Goal: Task Accomplishment & Management: Manage account settings

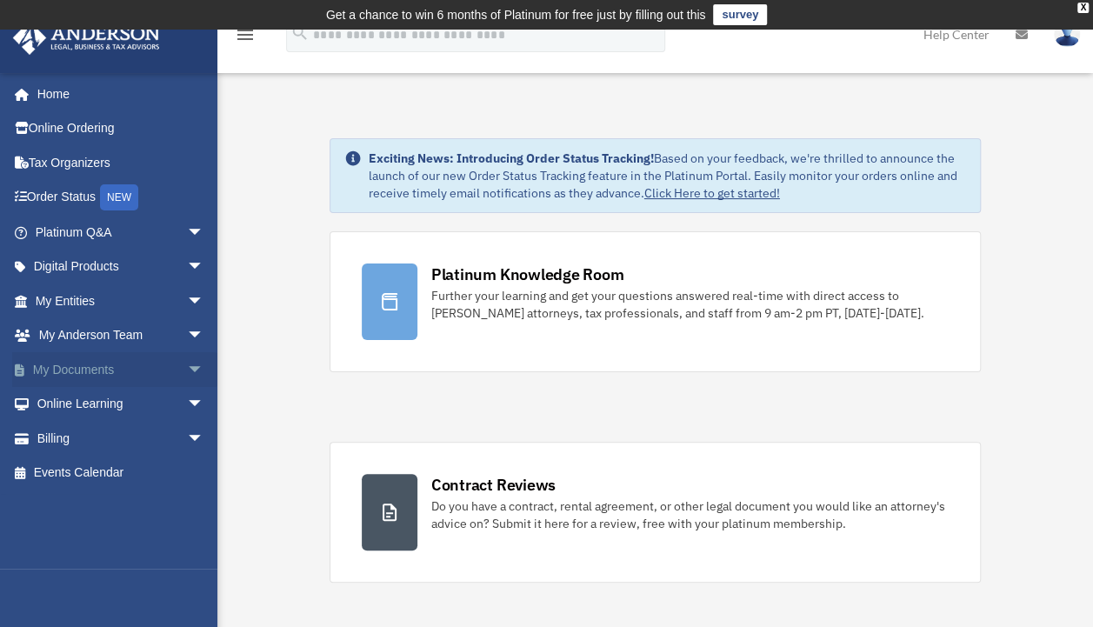
click at [104, 370] on link "My Documents arrow_drop_down" at bounding box center [121, 369] width 218 height 35
click at [187, 372] on span "arrow_drop_down" at bounding box center [204, 370] width 35 height 36
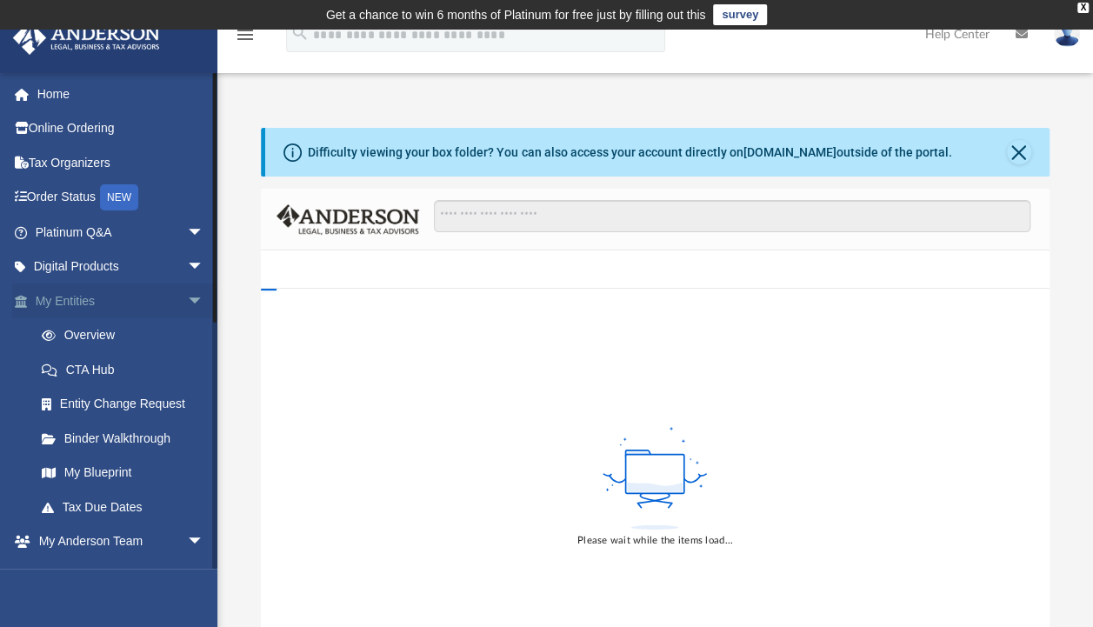
click at [187, 300] on span "arrow_drop_down" at bounding box center [204, 301] width 35 height 36
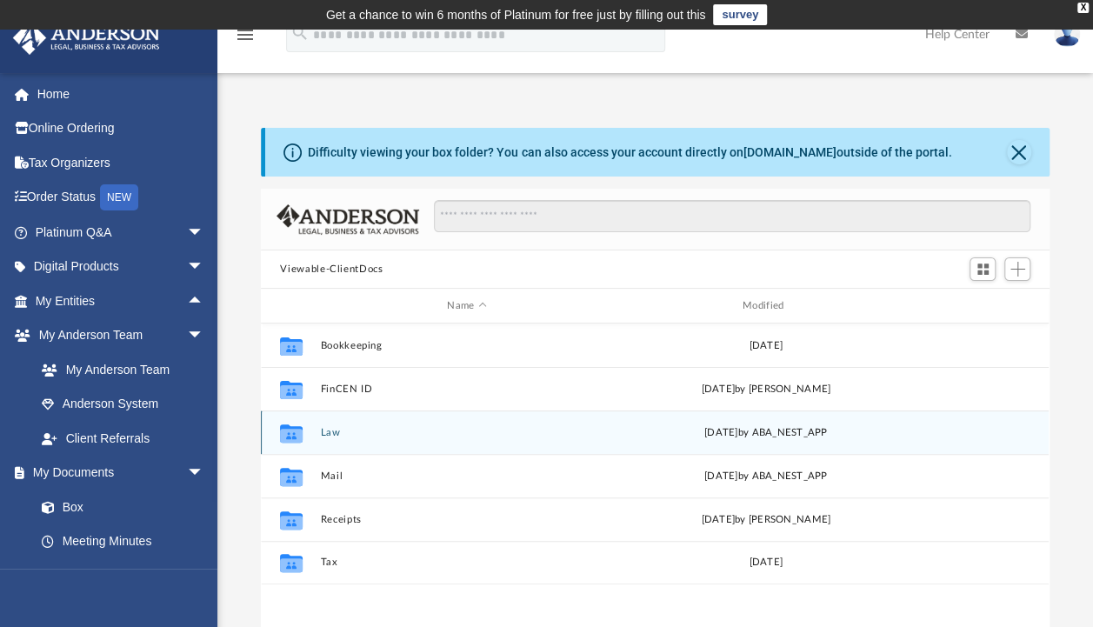
click at [332, 435] on button "Law" at bounding box center [467, 432] width 292 height 11
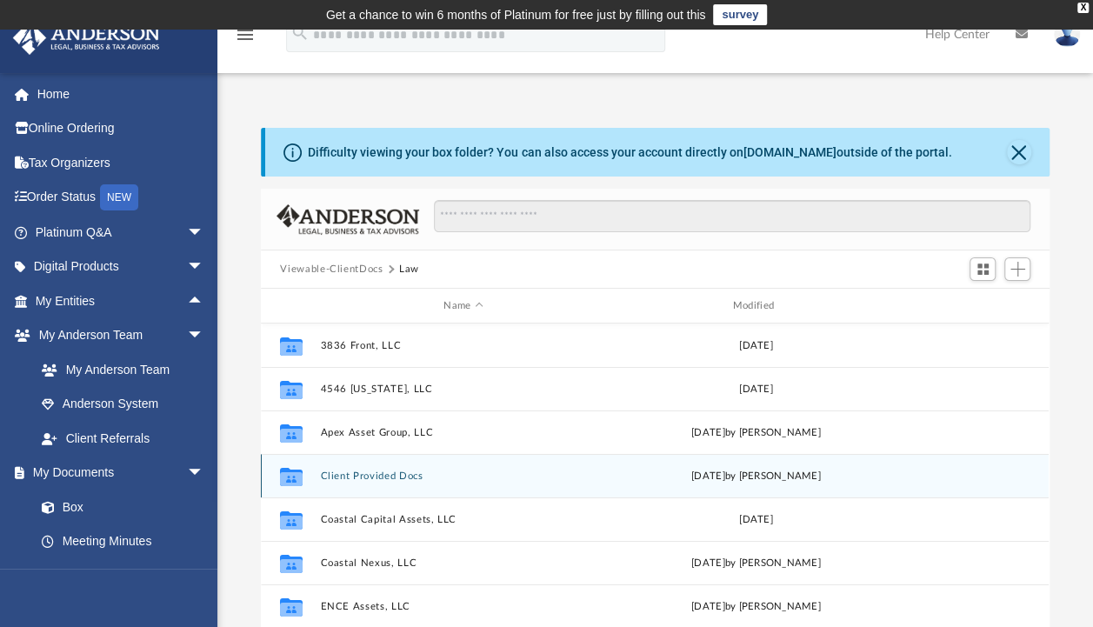
click at [413, 476] on button "Client Provided Docs" at bounding box center [463, 475] width 285 height 11
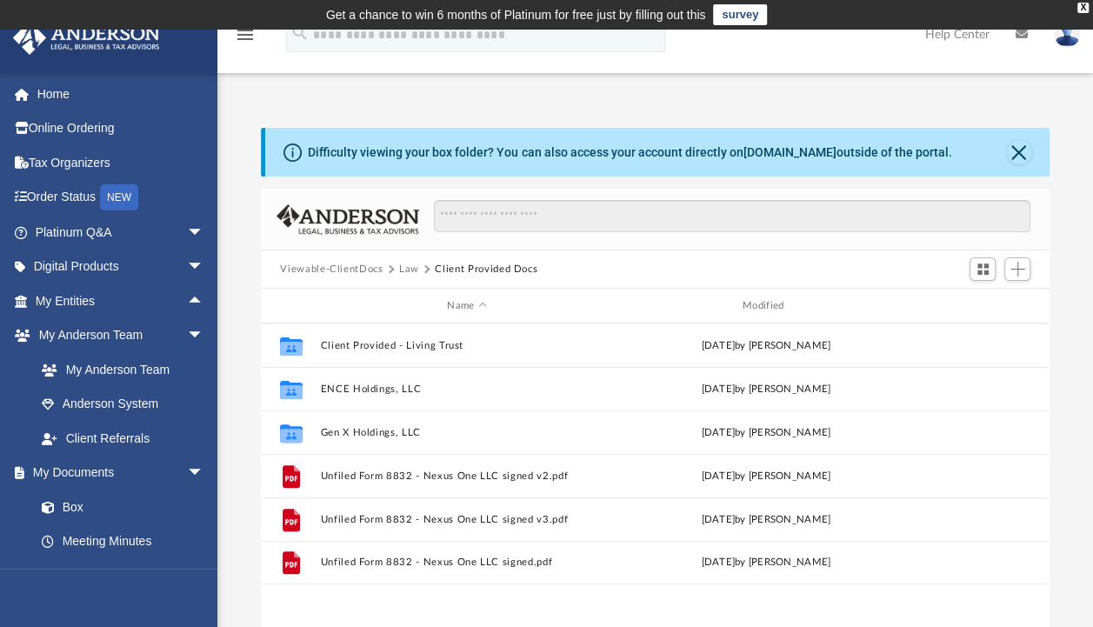
click at [1005, 249] on div at bounding box center [724, 225] width 611 height 50
click at [1014, 266] on span "Add" at bounding box center [1017, 269] width 15 height 15
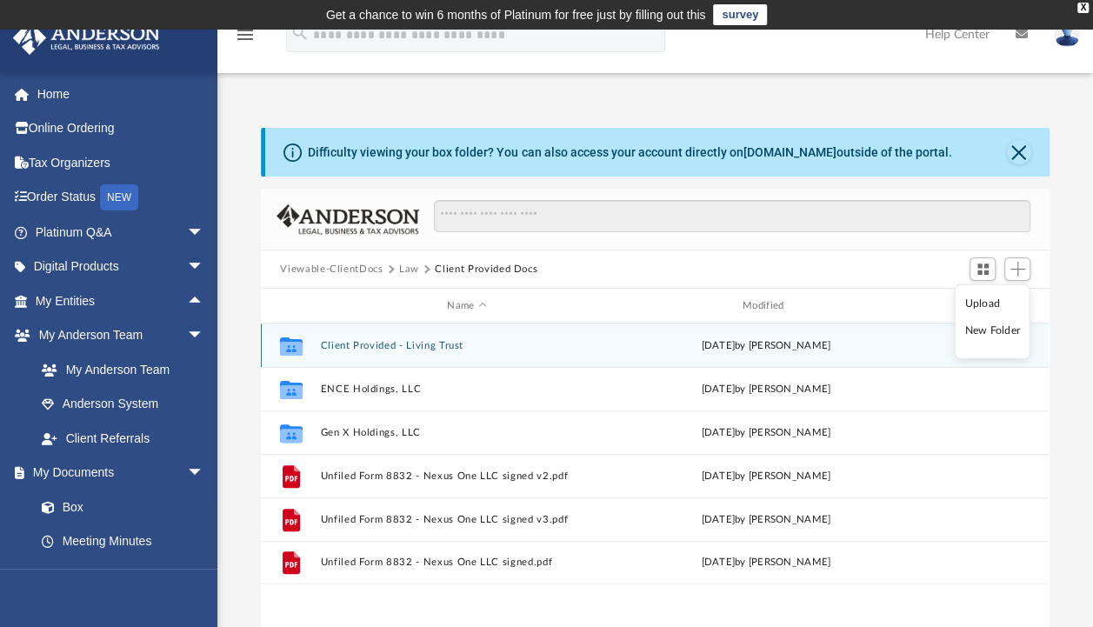
click at [413, 350] on div "Collaborated Folder Client Provided - Living Trust Thu Sep 25 2025 by Nathan Ga…" at bounding box center [655, 344] width 788 height 43
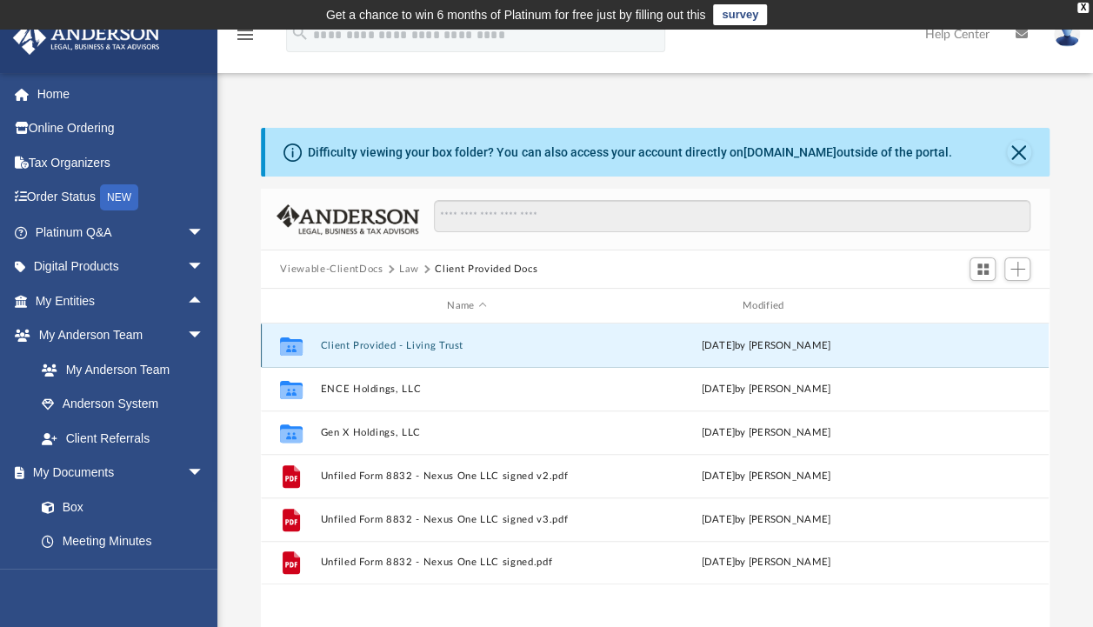
click at [396, 343] on button "Client Provided - Living Trust" at bounding box center [467, 345] width 292 height 11
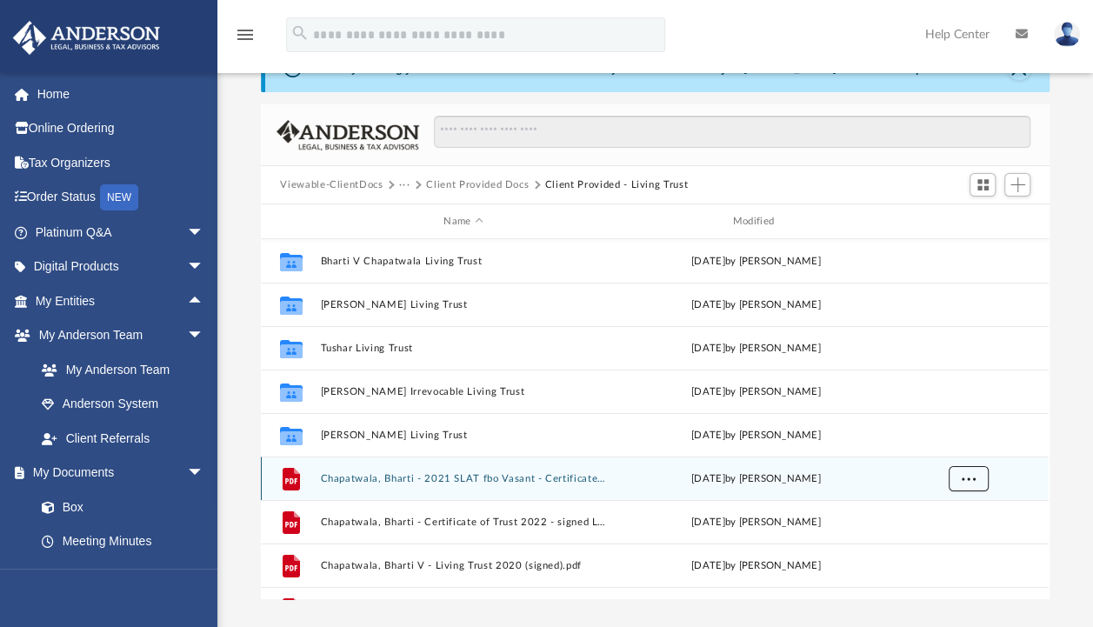
click at [981, 473] on button "More options" at bounding box center [969, 479] width 40 height 26
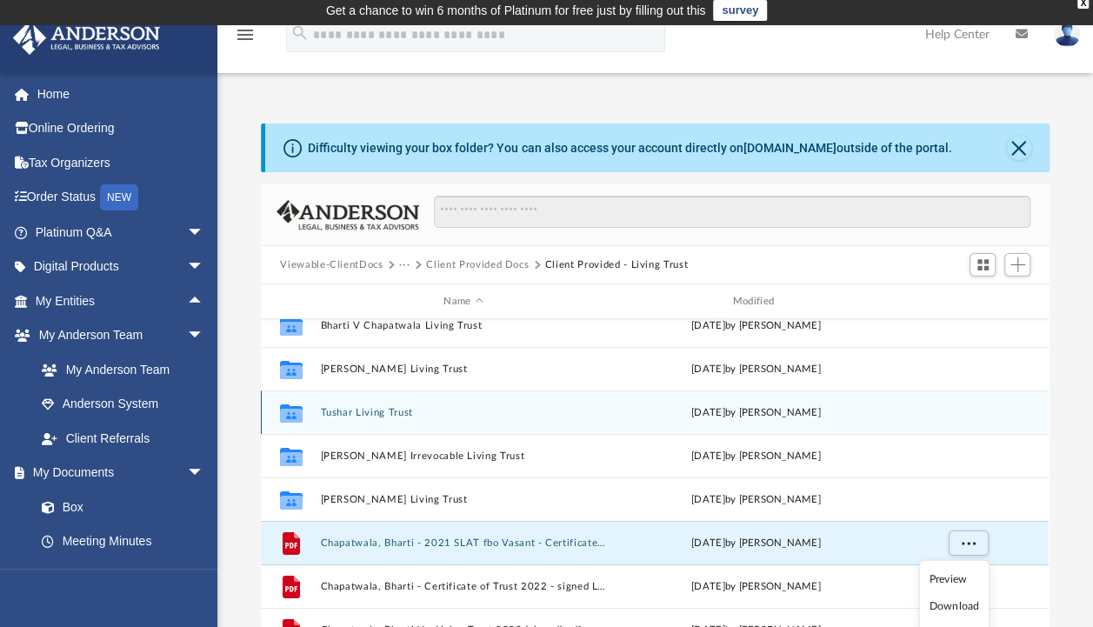
scroll to position [14, 0]
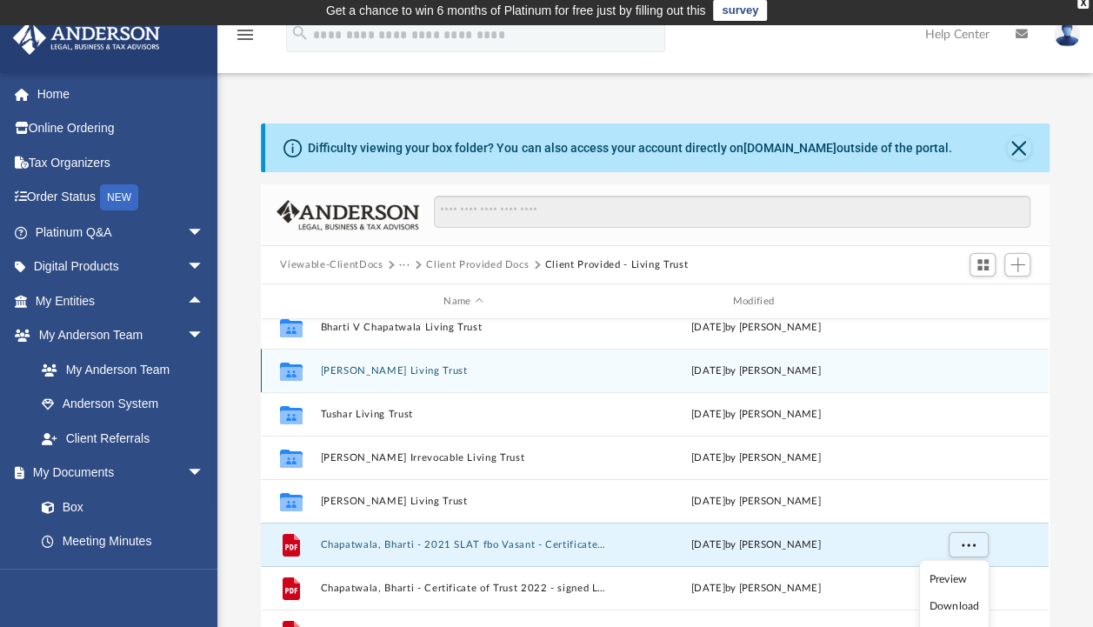
click at [395, 365] on button "Neel V Chapatwala Living Trust" at bounding box center [463, 370] width 285 height 11
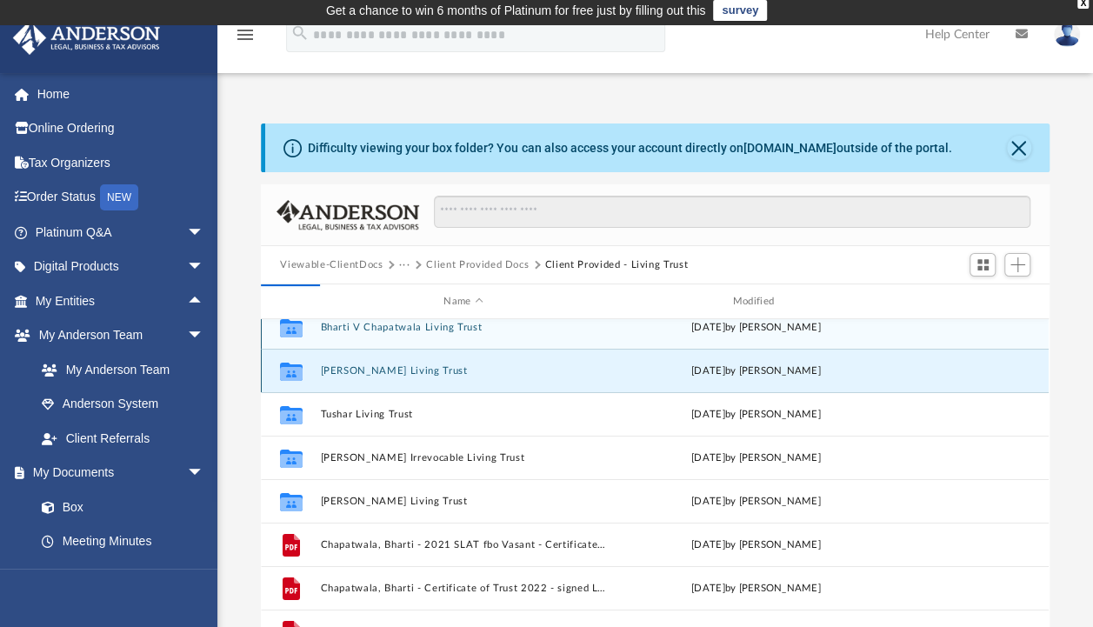
scroll to position [0, 0]
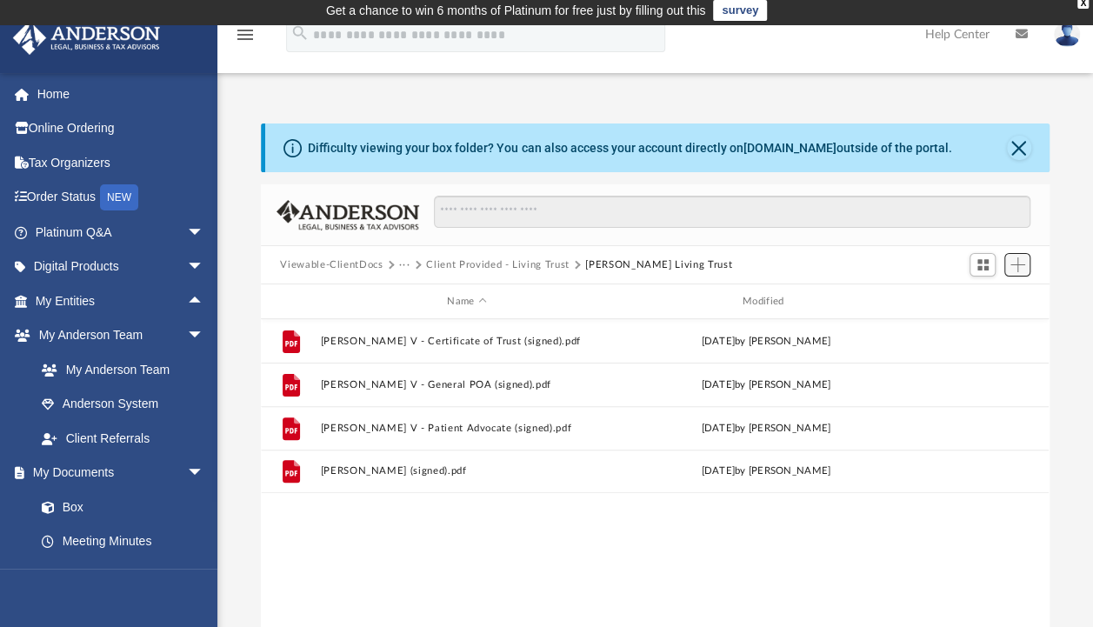
click at [1023, 266] on span "Add" at bounding box center [1017, 264] width 15 height 15
click at [991, 293] on li "Upload" at bounding box center [992, 299] width 56 height 18
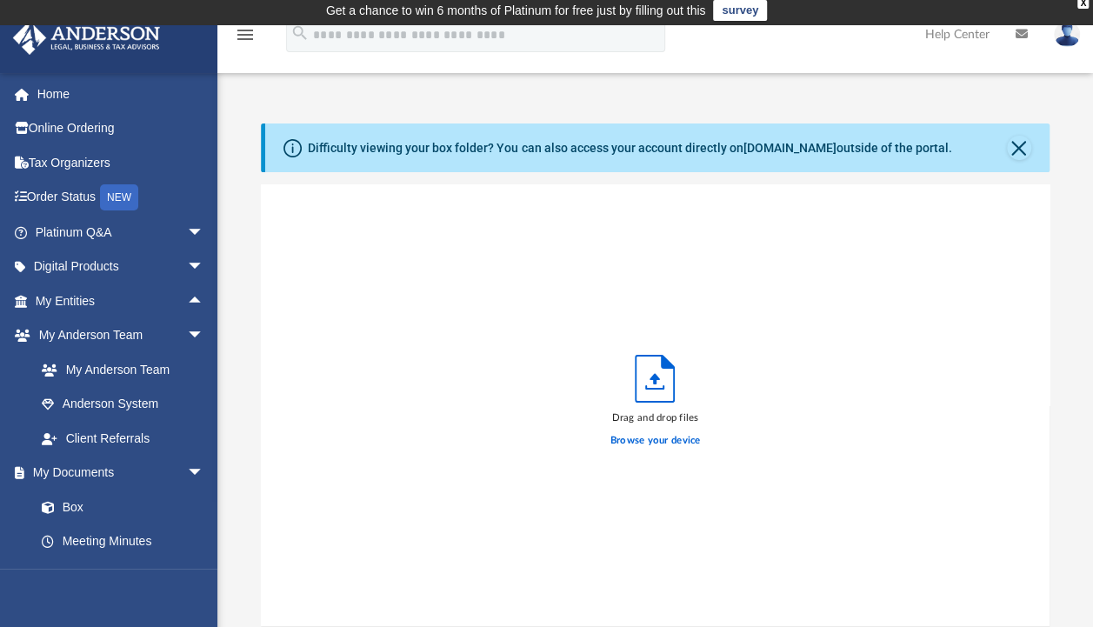
scroll to position [428, 774]
click at [642, 438] on label "Browse your device" at bounding box center [655, 441] width 90 height 16
click at [0, 0] on input "Browse your device" at bounding box center [0, 0] width 0 height 0
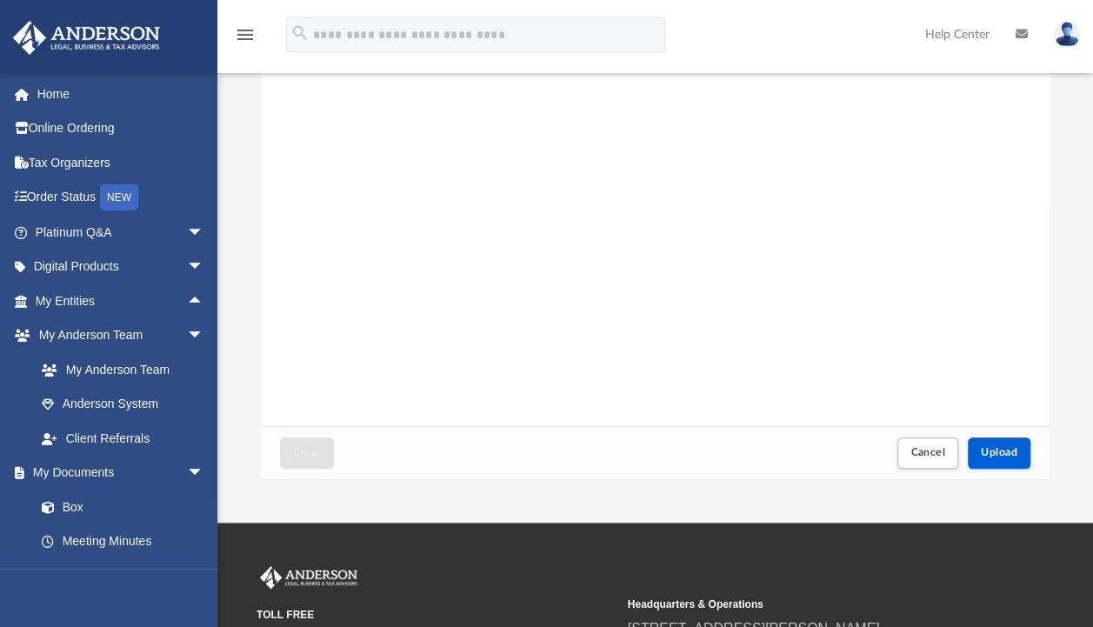
scroll to position [208, 0]
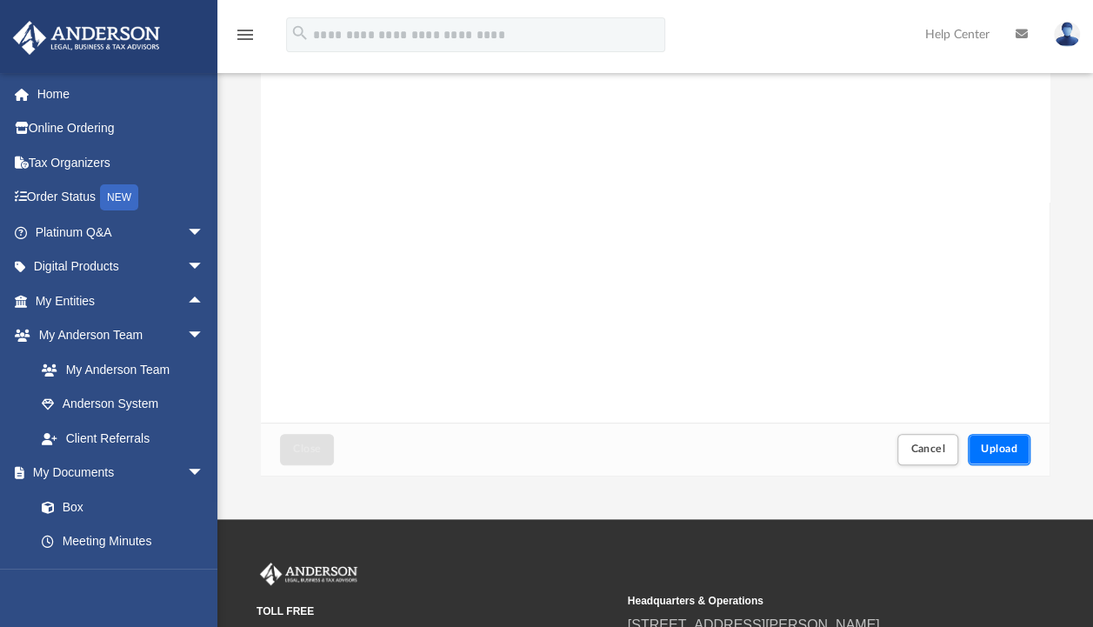
click at [984, 450] on span "Upload" at bounding box center [999, 448] width 37 height 10
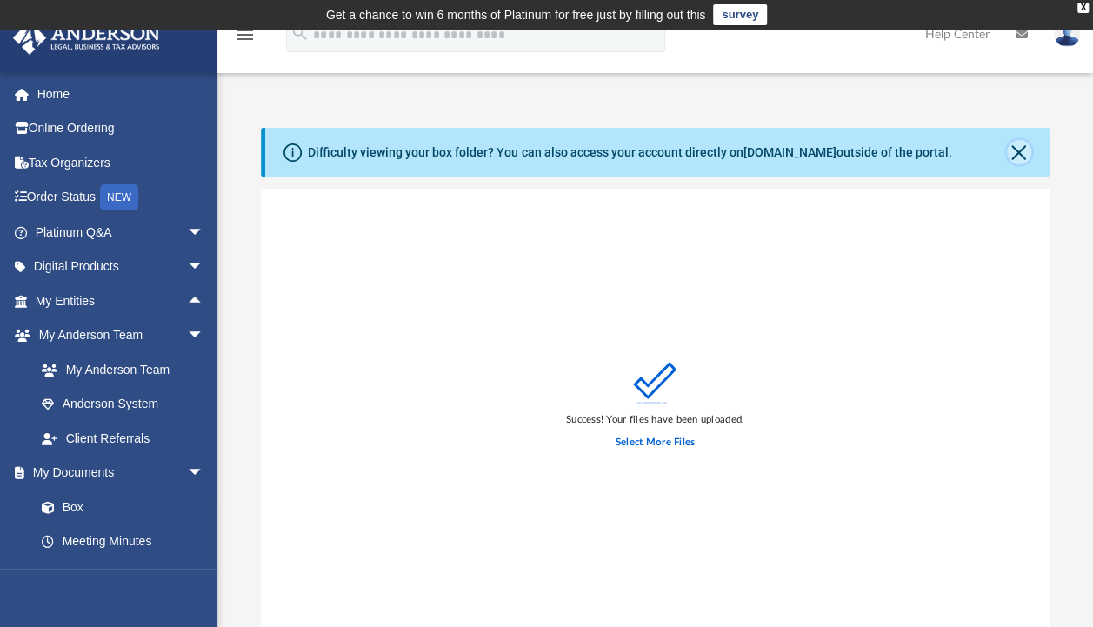
click at [1017, 154] on button "Close" at bounding box center [1019, 152] width 24 height 24
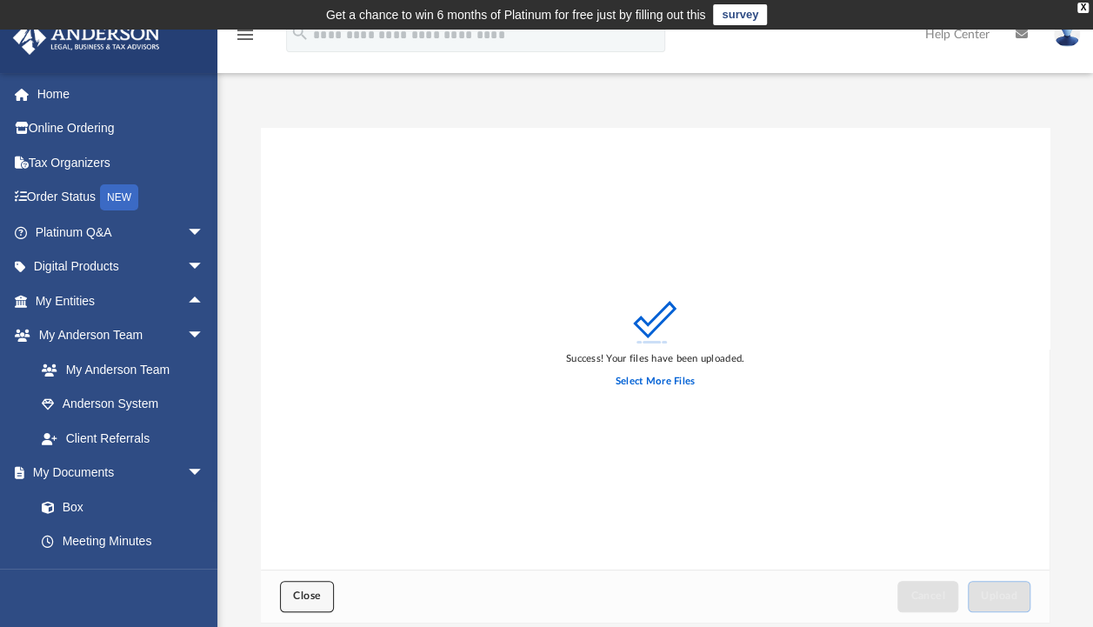
click at [299, 595] on span "Close" at bounding box center [307, 595] width 28 height 10
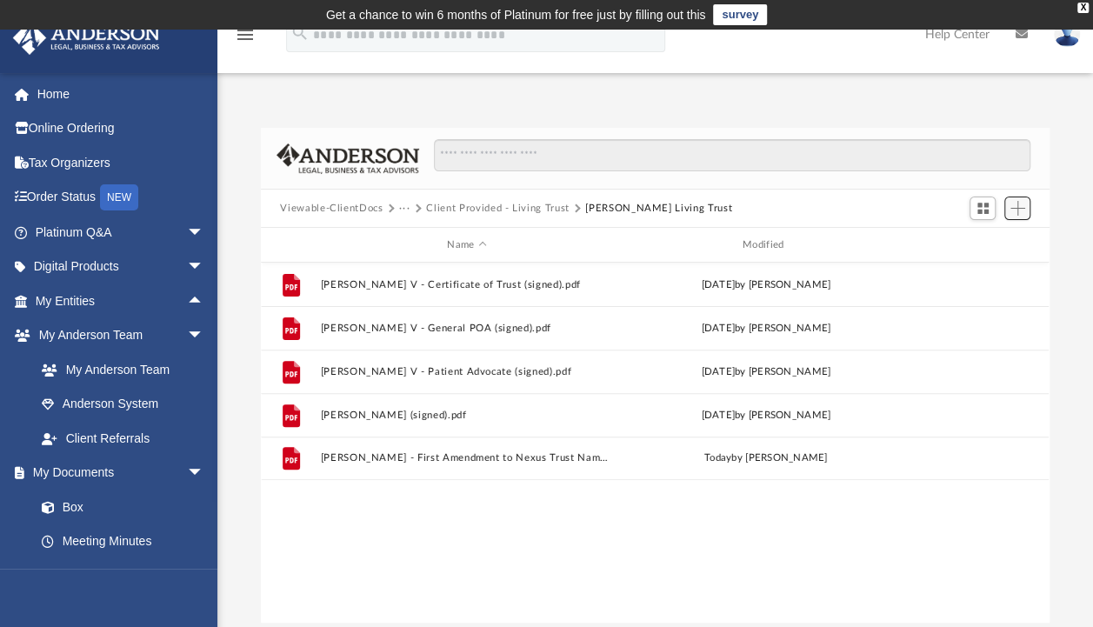
click at [1021, 212] on span "Add" at bounding box center [1017, 208] width 15 height 15
click at [990, 243] on li "Upload" at bounding box center [992, 243] width 56 height 18
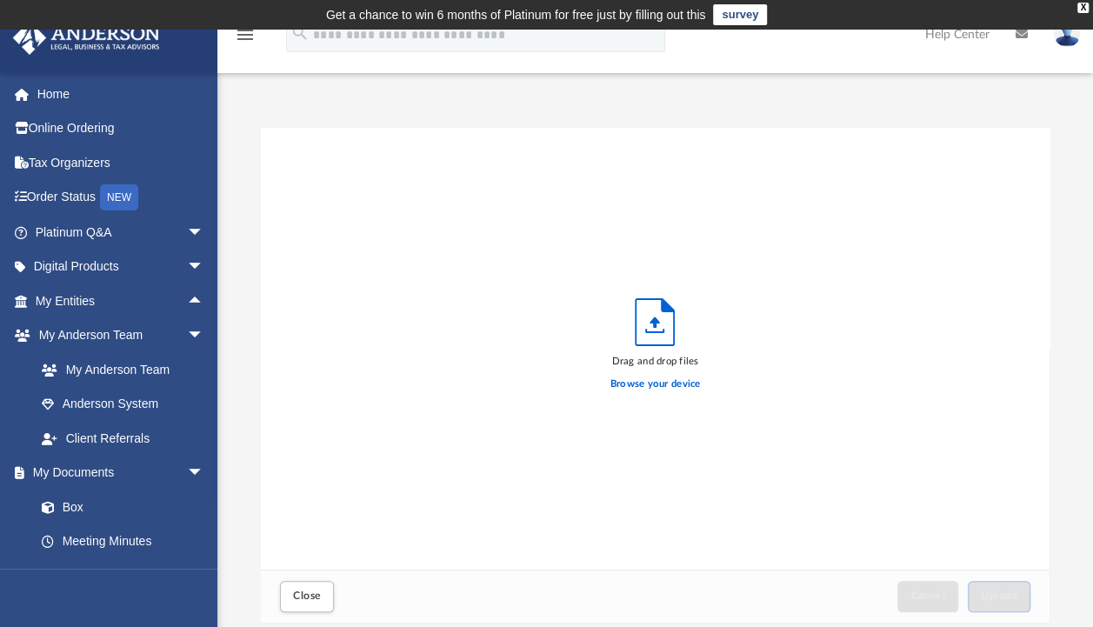
scroll to position [428, 774]
click at [666, 382] on label "Browse your device" at bounding box center [655, 384] width 90 height 16
click at [0, 0] on input "Browse your device" at bounding box center [0, 0] width 0 height 0
click at [670, 381] on label "Browse your device" at bounding box center [655, 384] width 90 height 16
click at [0, 0] on input "Browse your device" at bounding box center [0, 0] width 0 height 0
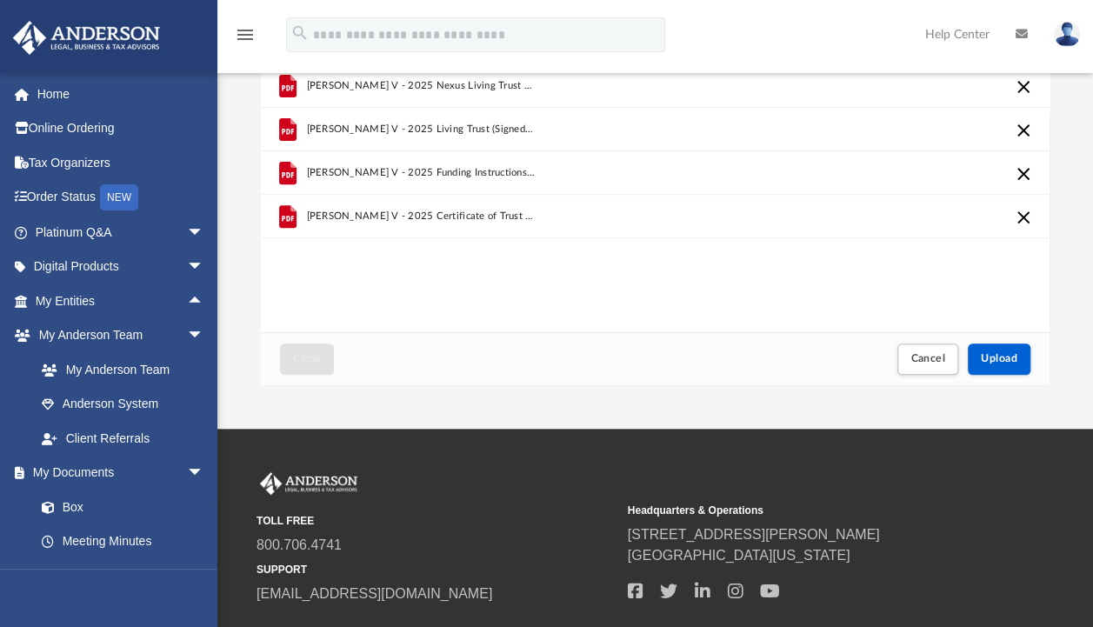
scroll to position [231, 0]
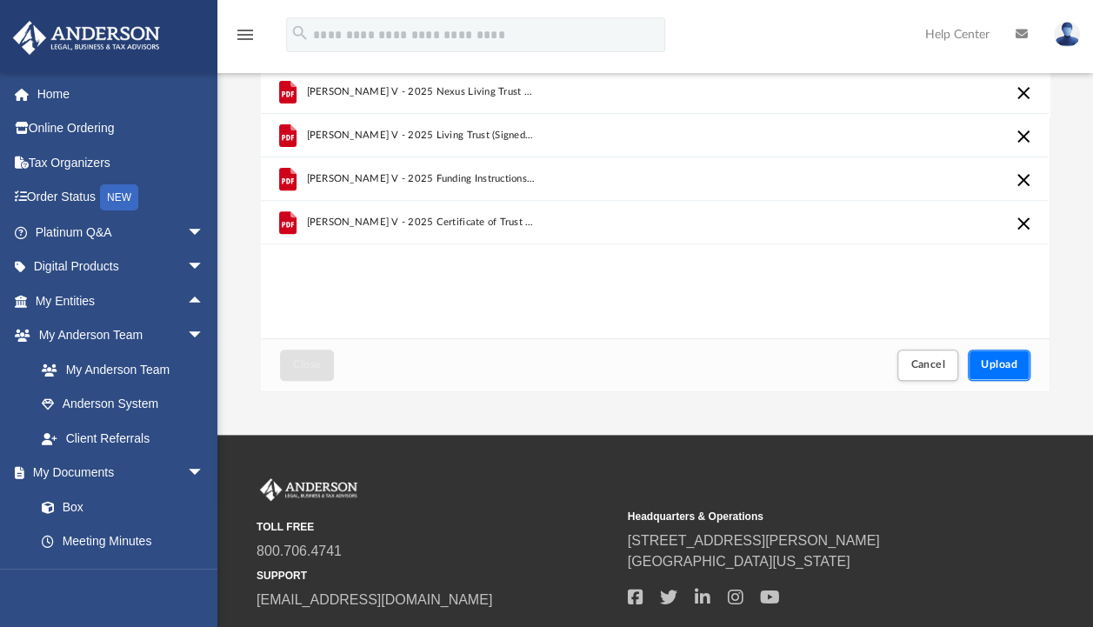
click at [1005, 376] on button "Upload" at bounding box center [999, 365] width 63 height 30
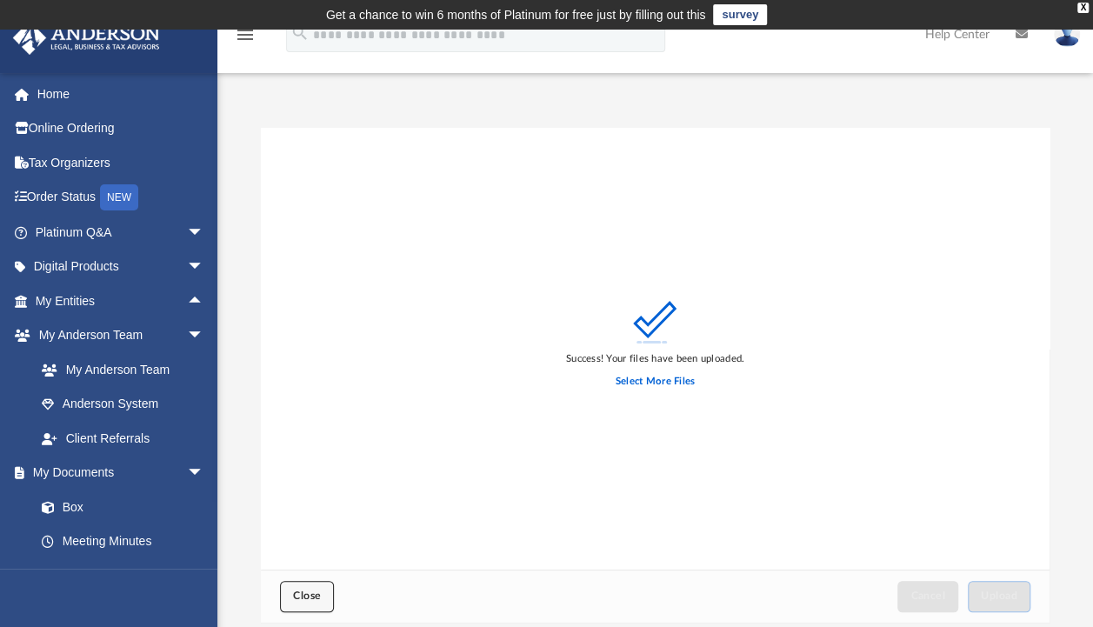
click at [324, 583] on button "Close" at bounding box center [307, 596] width 54 height 30
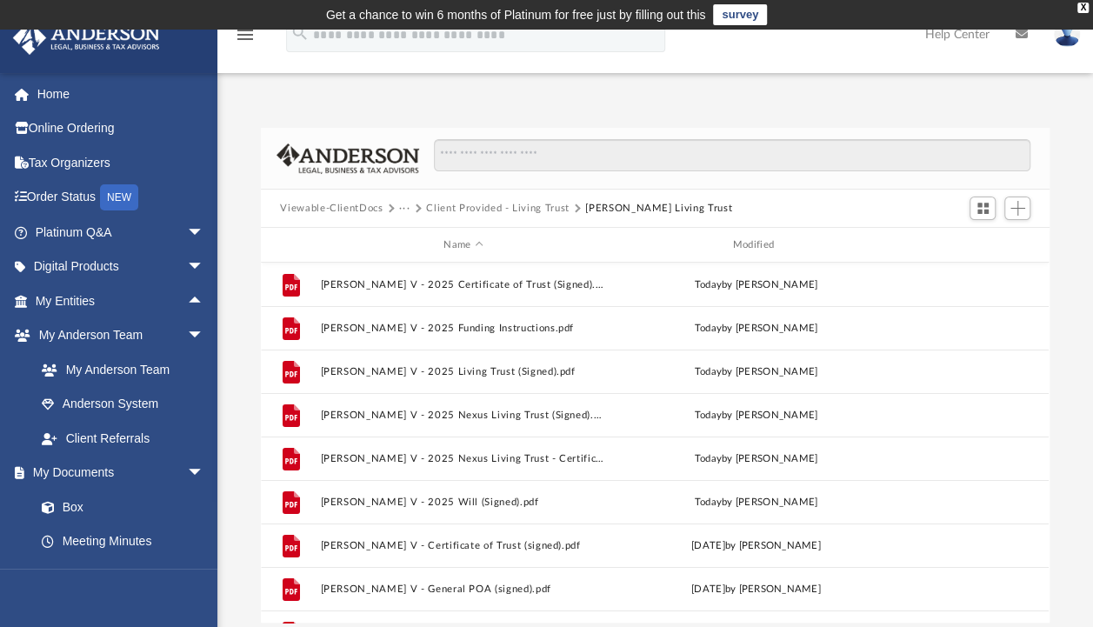
click at [544, 203] on button "Client Provided - Living Trust" at bounding box center [497, 209] width 143 height 16
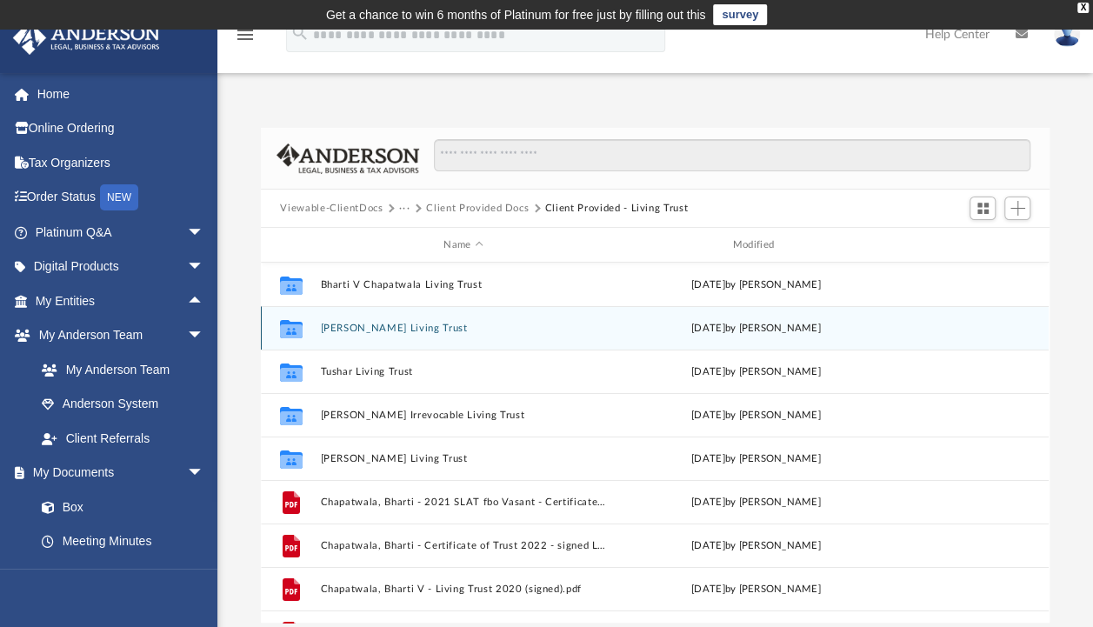
click at [382, 329] on button "Neel V Chapatwala Living Trust" at bounding box center [463, 328] width 285 height 11
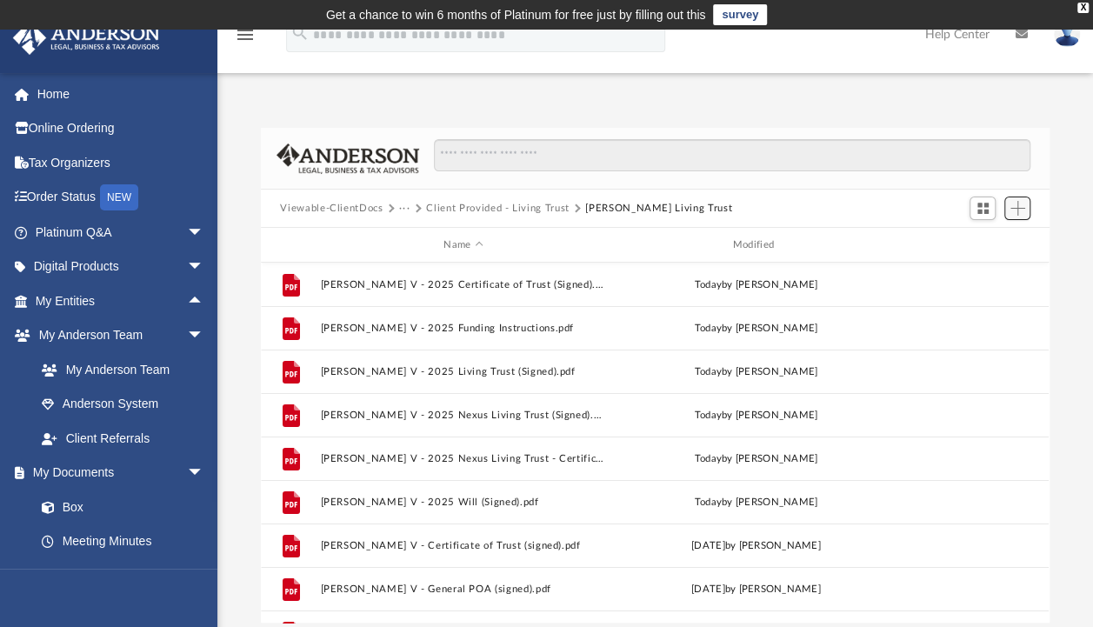
click at [1019, 204] on span "Add" at bounding box center [1017, 208] width 15 height 15
click at [1010, 210] on span "Add" at bounding box center [1017, 208] width 15 height 15
click at [1021, 214] on span "Add" at bounding box center [1017, 208] width 15 height 15
click at [1003, 241] on li "Upload" at bounding box center [992, 243] width 56 height 18
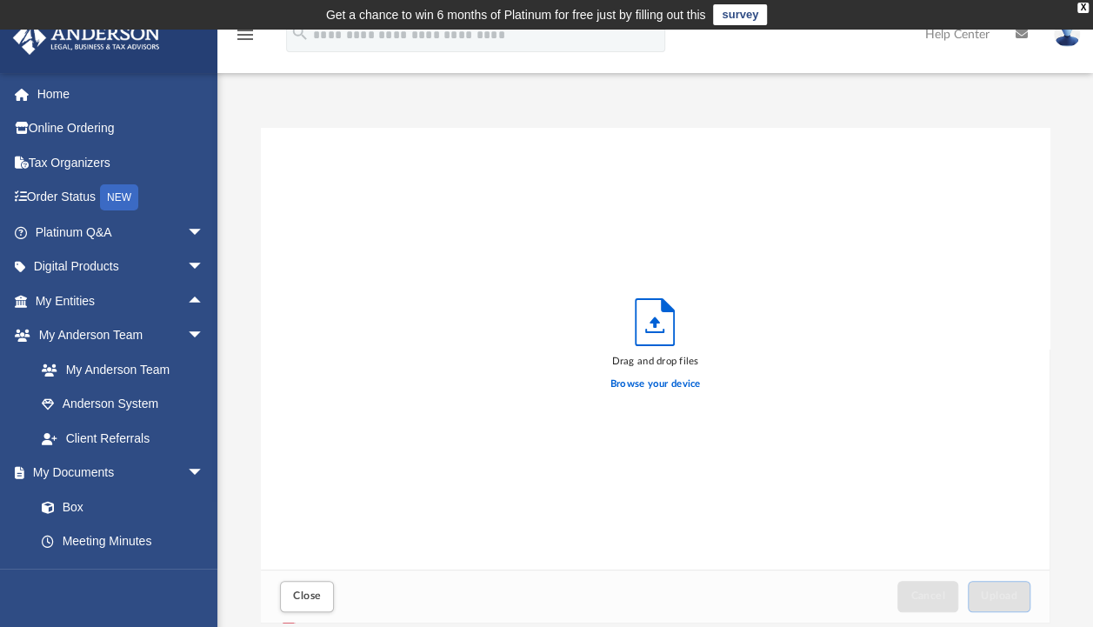
scroll to position [428, 774]
click at [676, 384] on label "Browse your device" at bounding box center [655, 384] width 90 height 16
click at [0, 0] on input "Browse your device" at bounding box center [0, 0] width 0 height 0
click at [299, 605] on button "Close" at bounding box center [307, 596] width 54 height 30
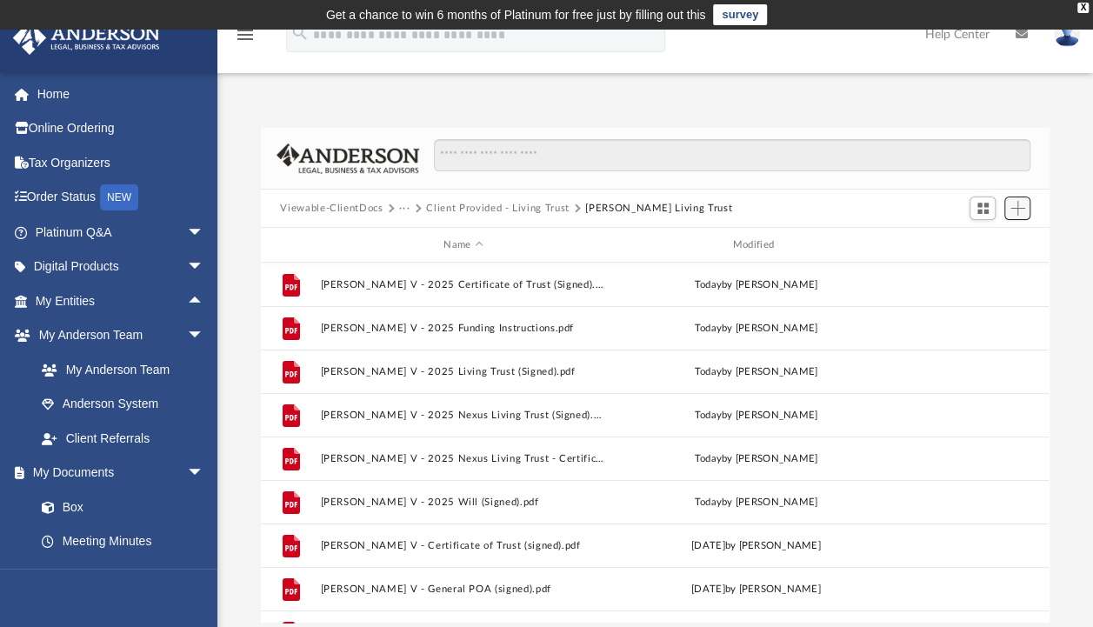
click at [1021, 210] on span "Add" at bounding box center [1017, 208] width 15 height 15
click at [984, 248] on li "Upload" at bounding box center [992, 243] width 56 height 18
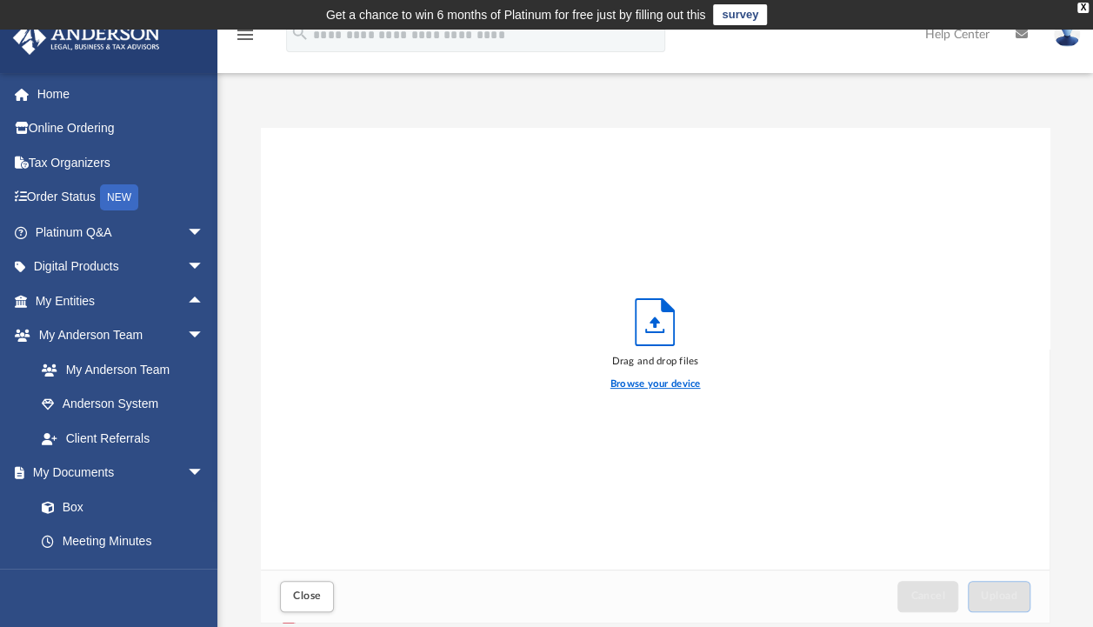
click at [653, 388] on label "Browse your device" at bounding box center [655, 384] width 90 height 16
click at [0, 0] on input "Browse your device" at bounding box center [0, 0] width 0 height 0
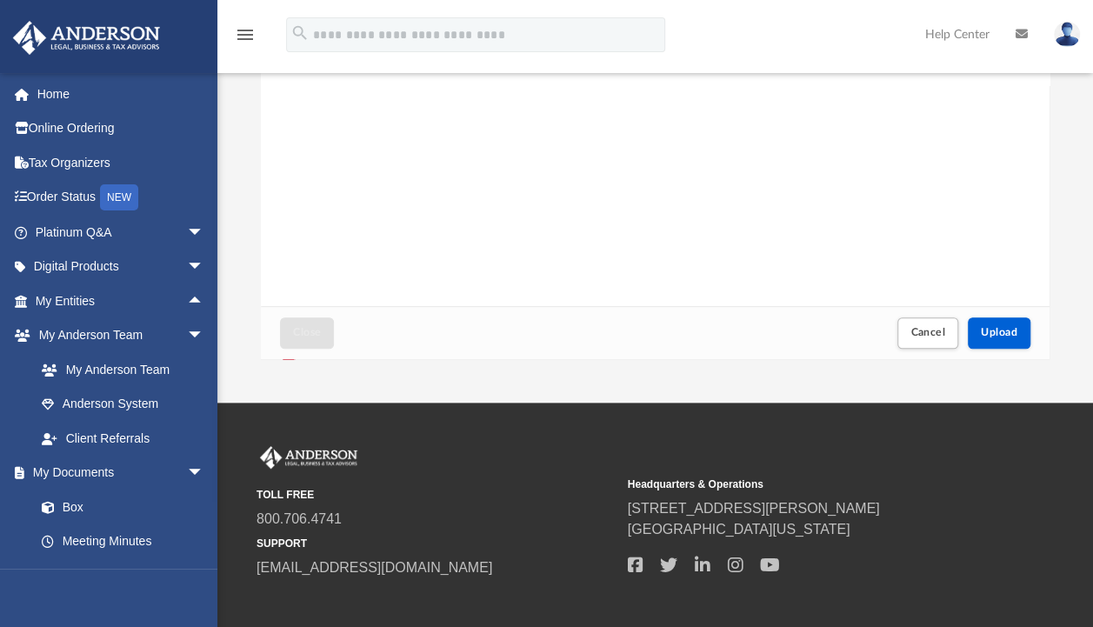
scroll to position [276, 0]
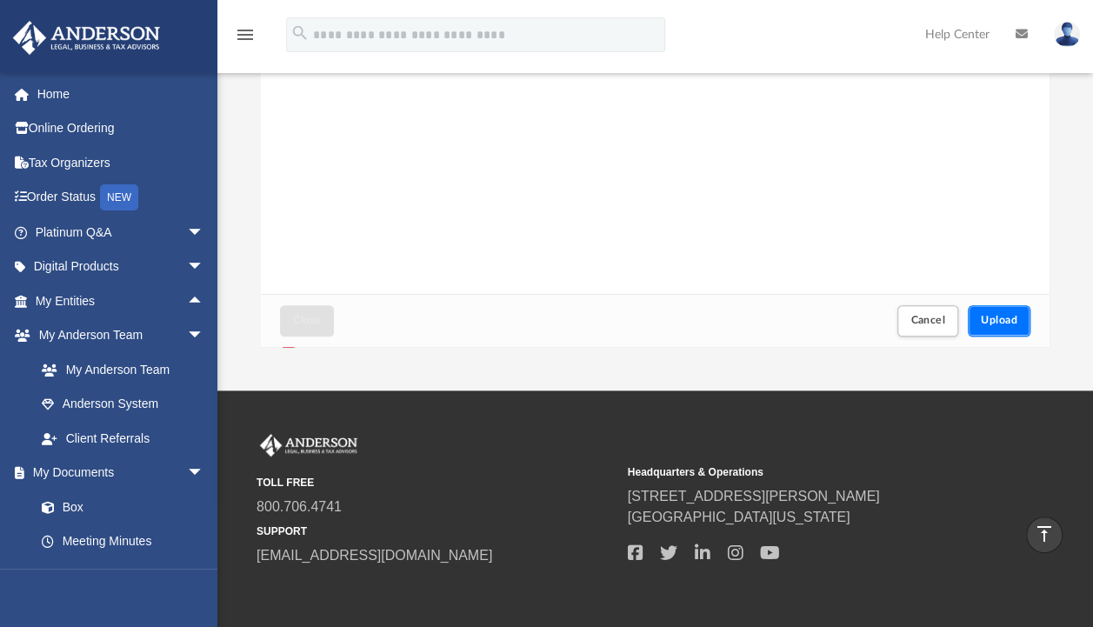
click at [988, 327] on button "Upload" at bounding box center [999, 320] width 63 height 30
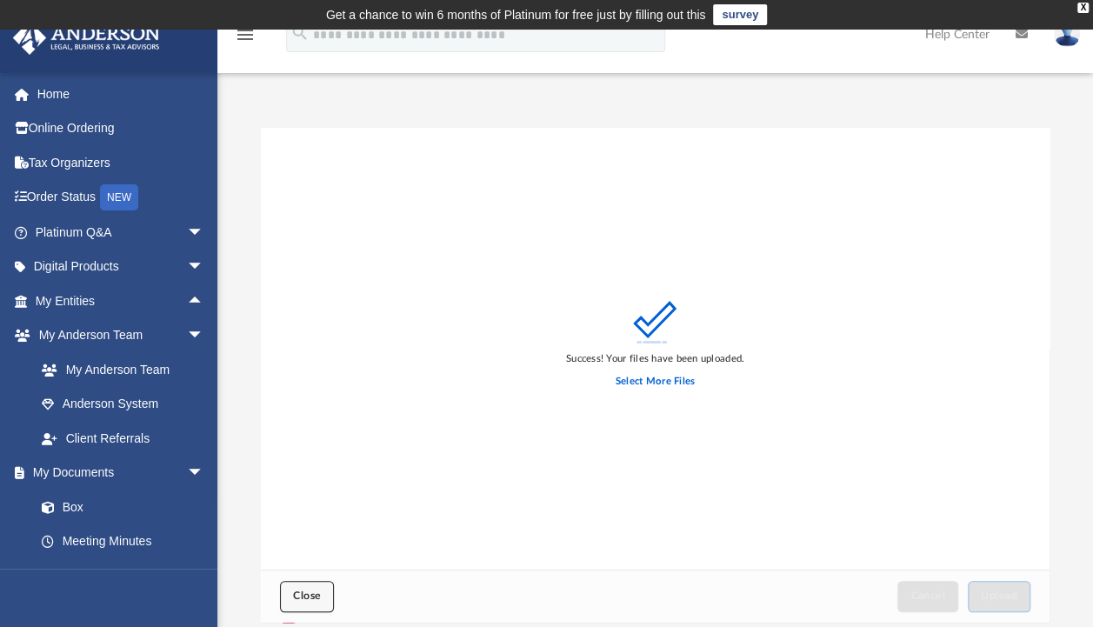
click at [329, 591] on button "Close" at bounding box center [307, 596] width 54 height 30
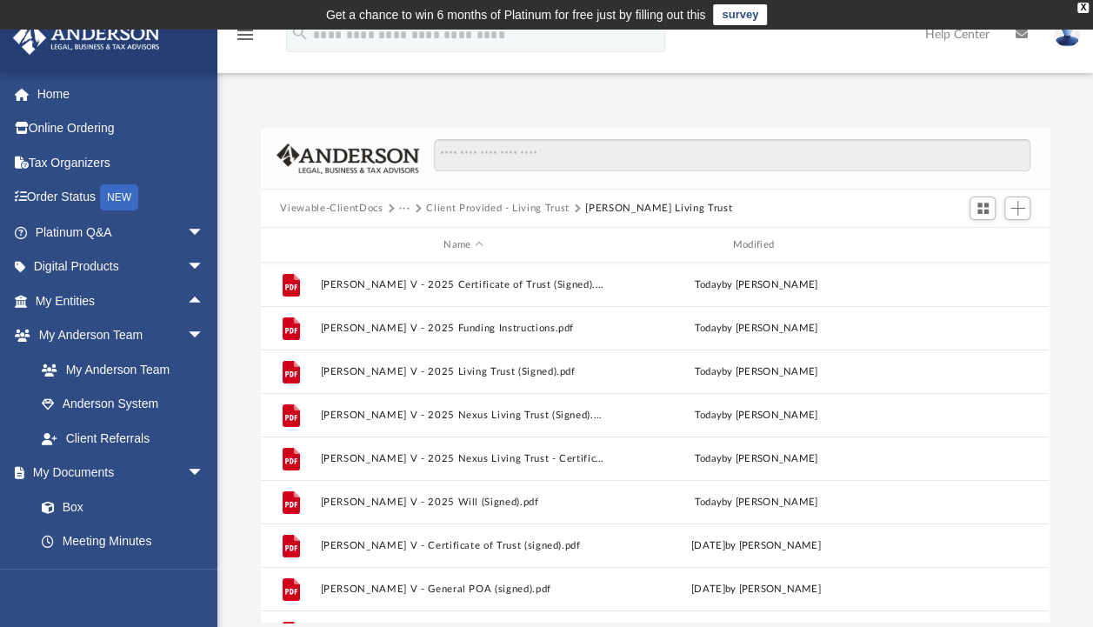
click at [511, 207] on button "Client Provided - Living Trust" at bounding box center [497, 209] width 143 height 16
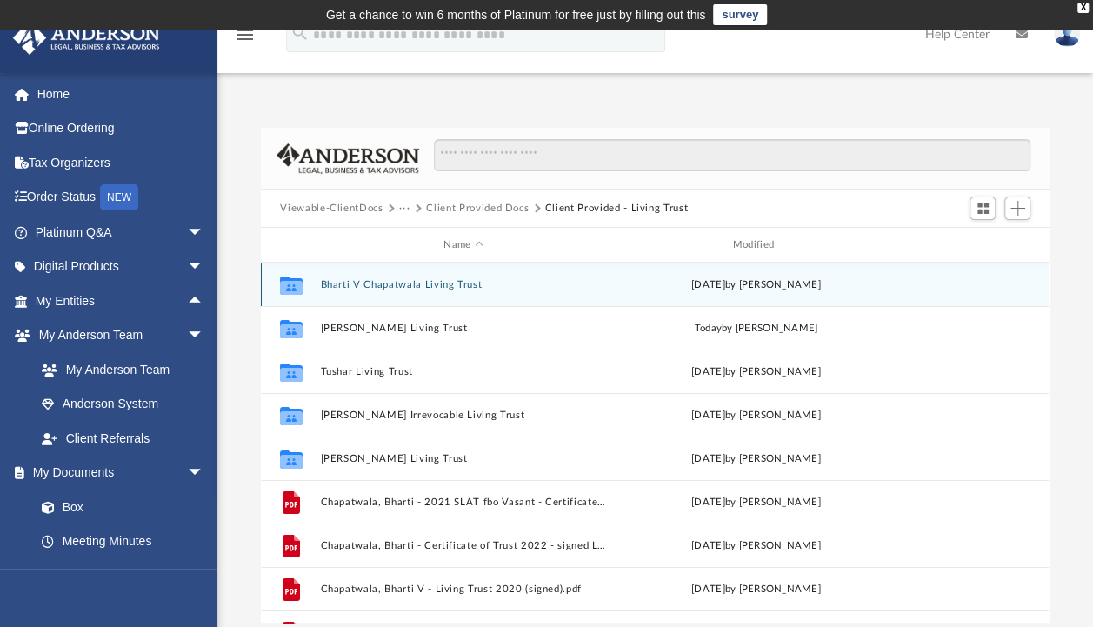
click at [390, 283] on button "Bharti V Chapatwala Living Trust" at bounding box center [463, 284] width 285 height 11
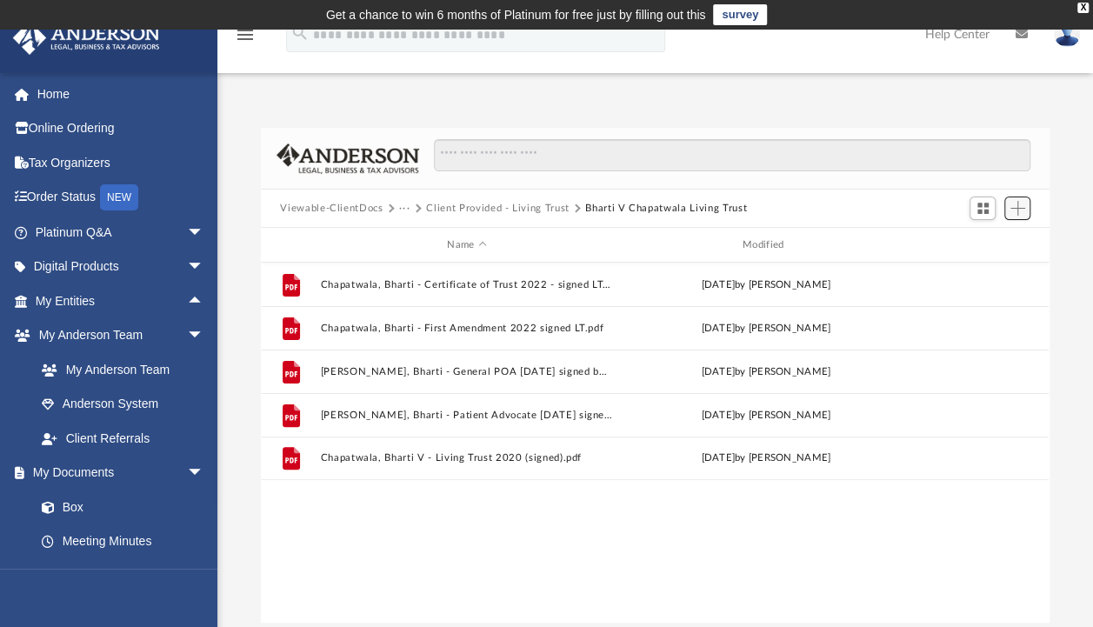
click at [1019, 204] on span "Add" at bounding box center [1017, 208] width 15 height 15
click at [970, 242] on li "Upload" at bounding box center [992, 243] width 56 height 18
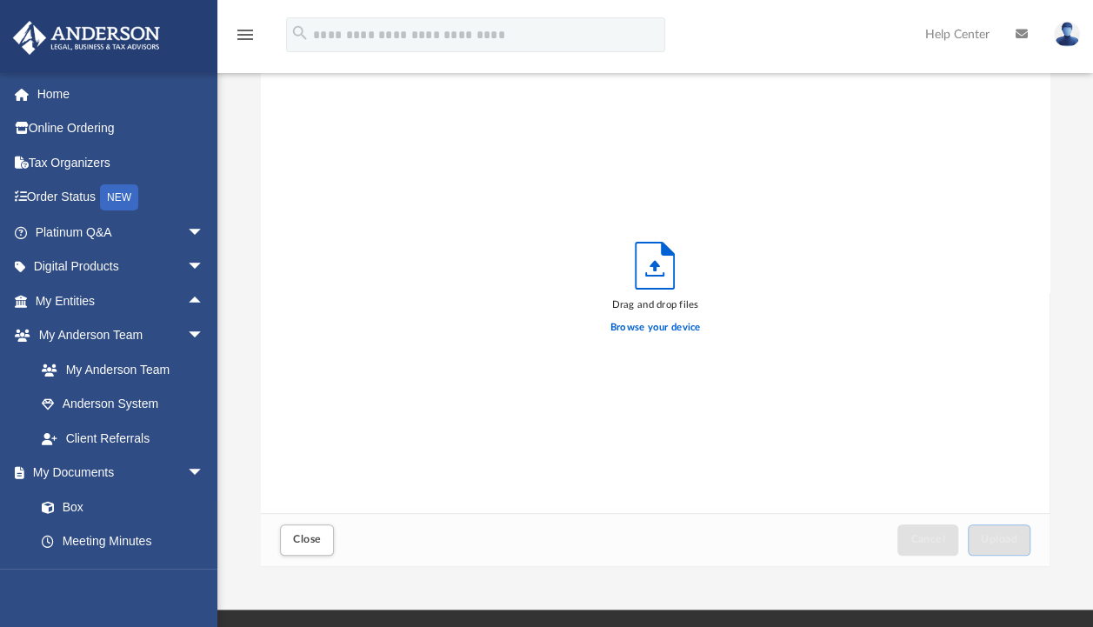
scroll to position [57, 0]
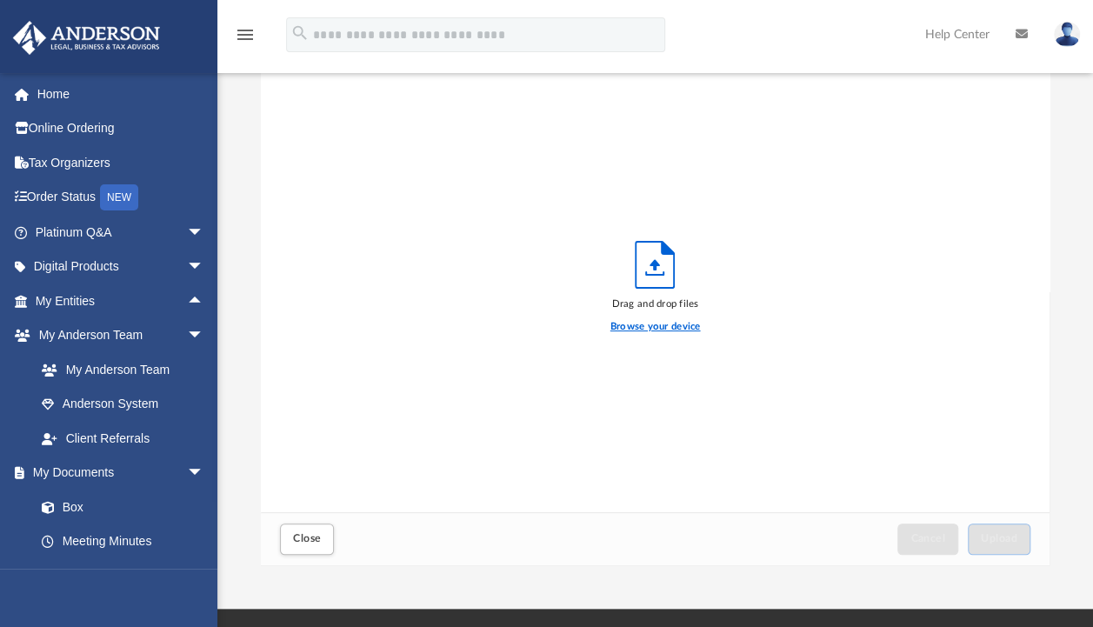
click at [666, 325] on label "Browse your device" at bounding box center [655, 327] width 90 height 16
click at [0, 0] on input "Browse your device" at bounding box center [0, 0] width 0 height 0
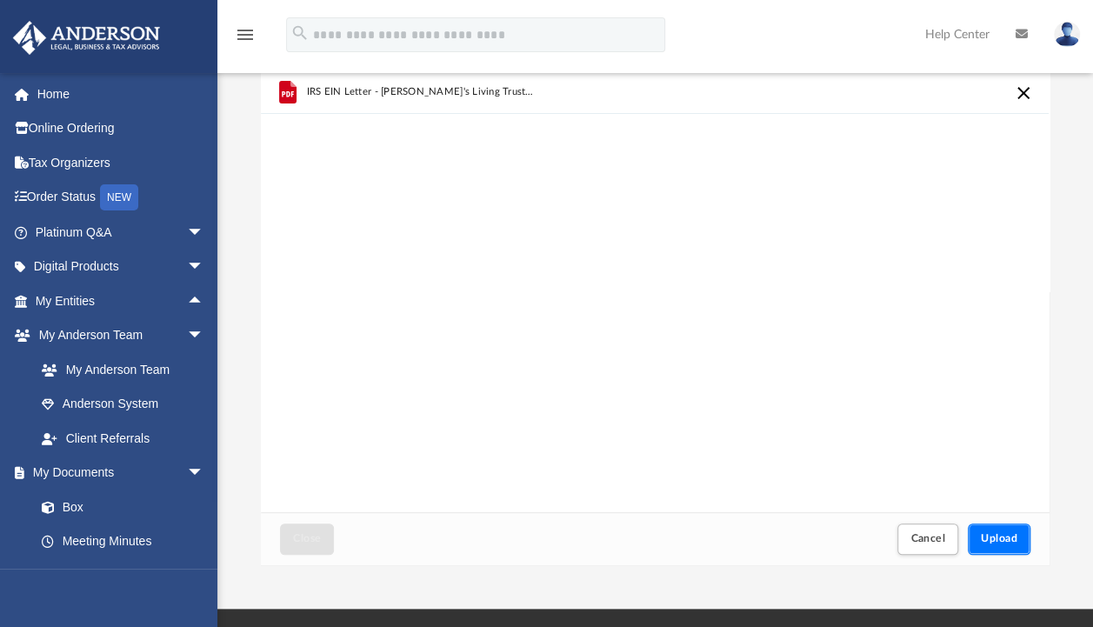
click at [991, 531] on button "Upload" at bounding box center [999, 538] width 63 height 30
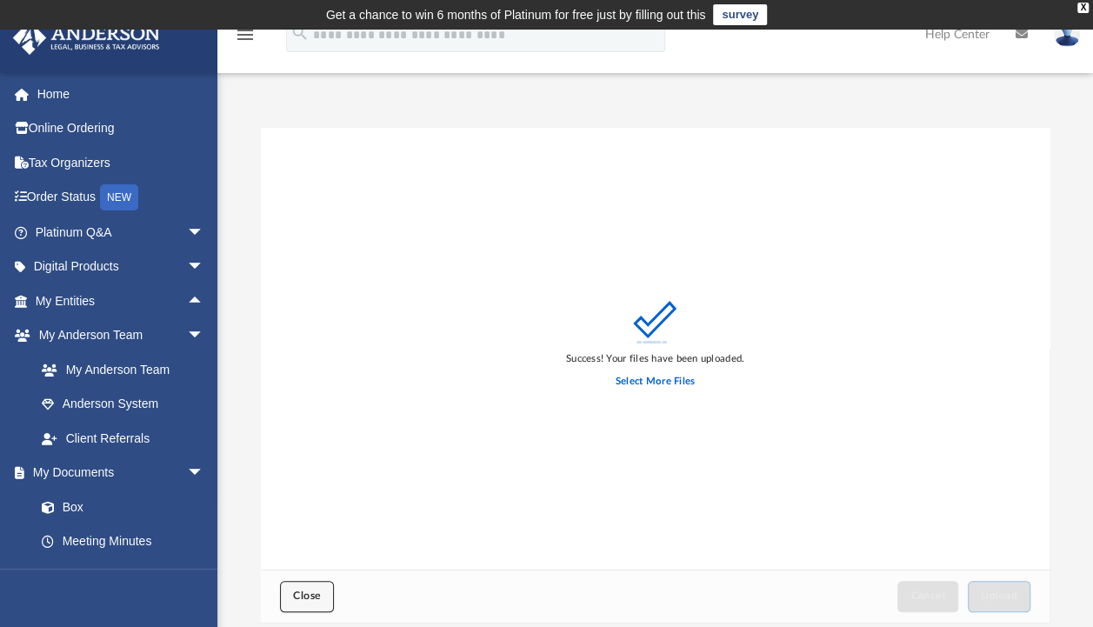
click at [311, 593] on span "Close" at bounding box center [307, 595] width 28 height 10
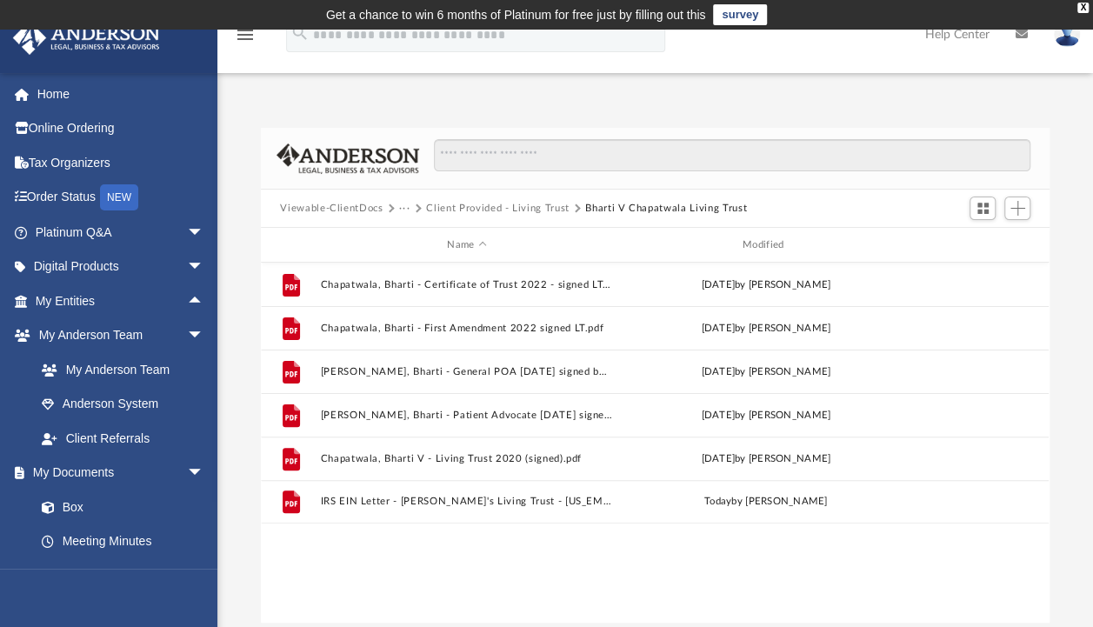
click at [536, 214] on button "Client Provided - Living Trust" at bounding box center [497, 209] width 143 height 16
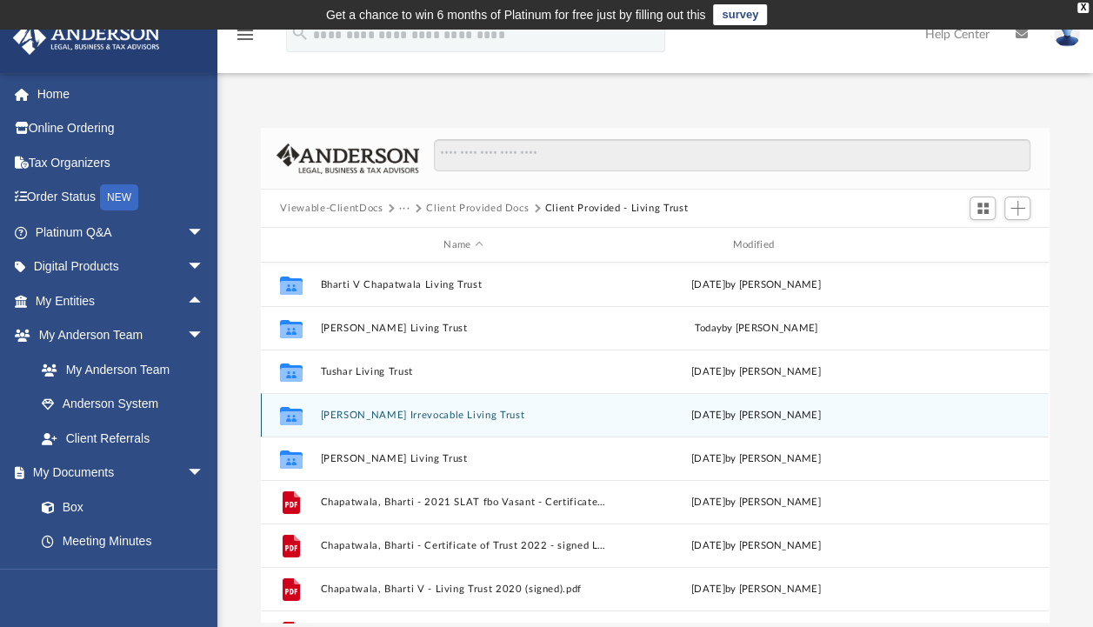
click at [376, 412] on button "Vasant G Chapatwala Irrevocable Living Trust" at bounding box center [463, 415] width 285 height 11
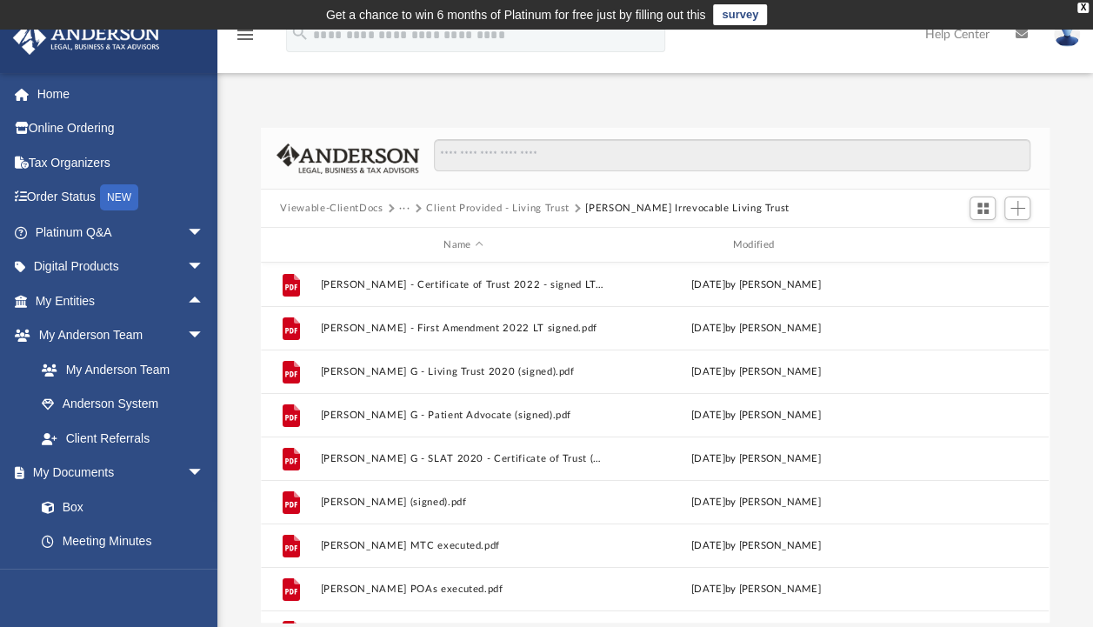
click at [544, 209] on button "Client Provided - Living Trust" at bounding box center [497, 209] width 143 height 16
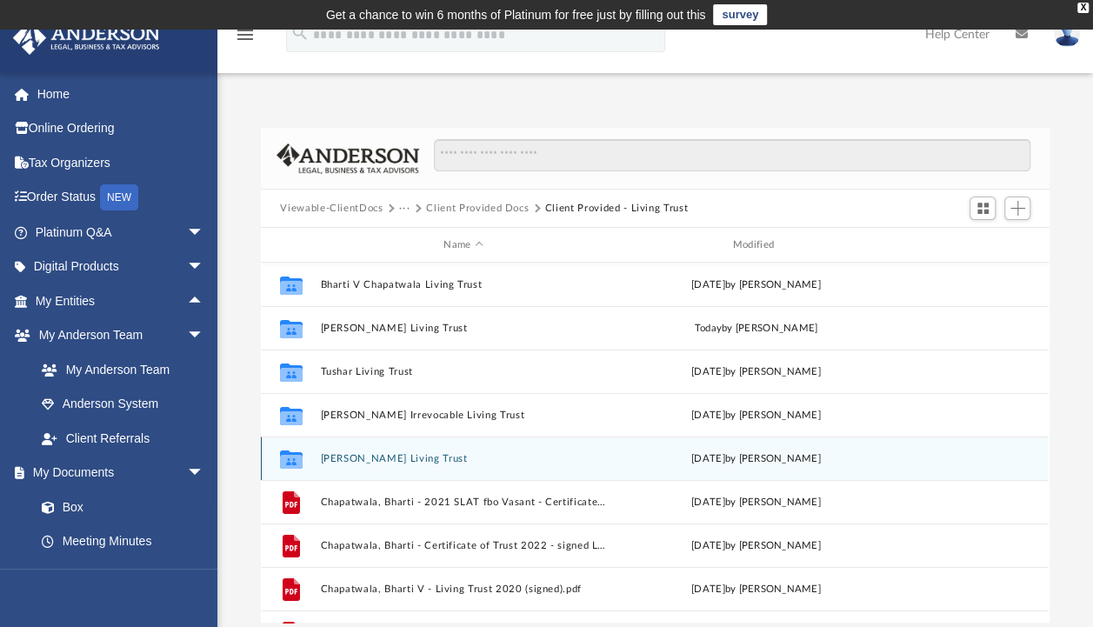
click at [403, 457] on button "Vasant G Chapatwala Living Trust" at bounding box center [463, 458] width 285 height 11
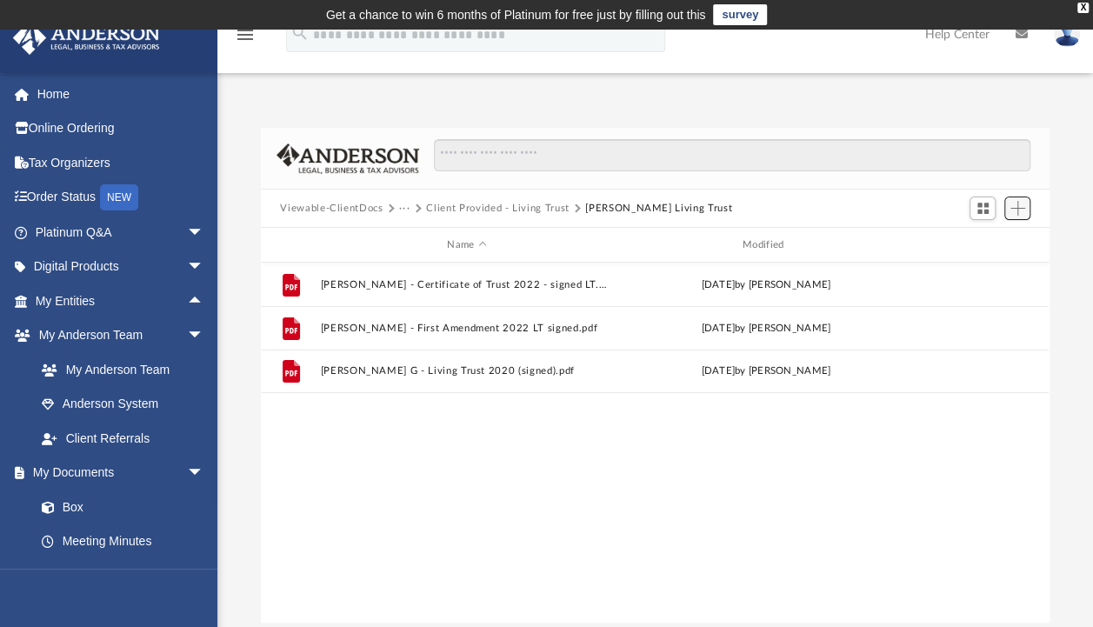
click at [1016, 207] on span "Add" at bounding box center [1017, 208] width 15 height 15
click at [995, 244] on li "Upload" at bounding box center [992, 243] width 56 height 18
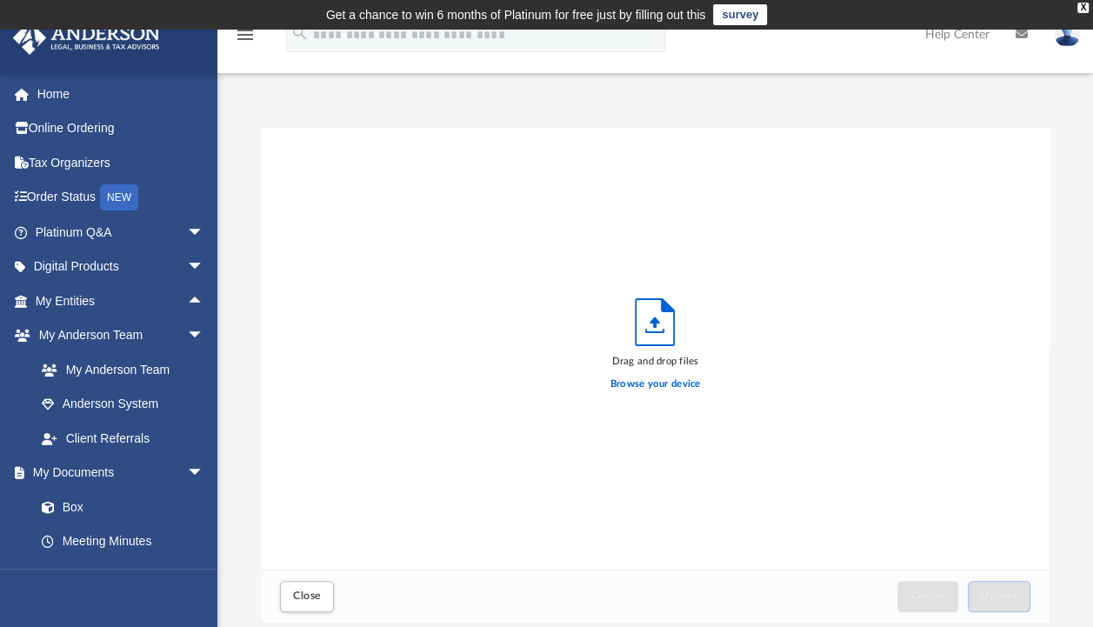
scroll to position [428, 774]
click at [635, 376] on div "Browse your device" at bounding box center [655, 384] width 90 height 30
click at [638, 382] on label "Browse your device" at bounding box center [655, 384] width 90 height 16
click at [0, 0] on input "Browse your device" at bounding box center [0, 0] width 0 height 0
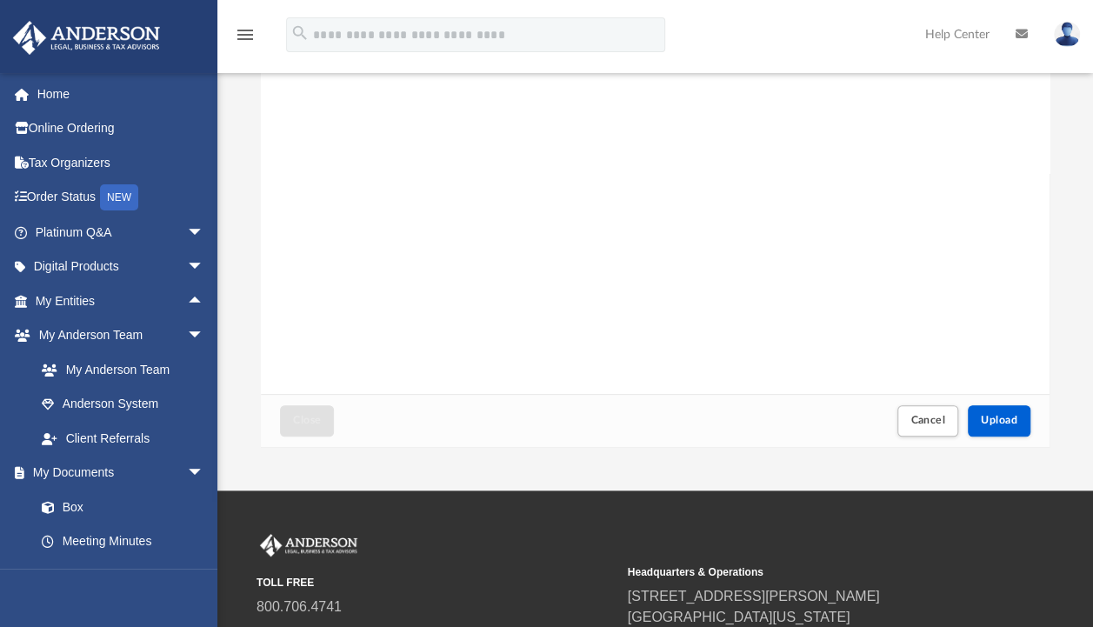
scroll to position [178, 0]
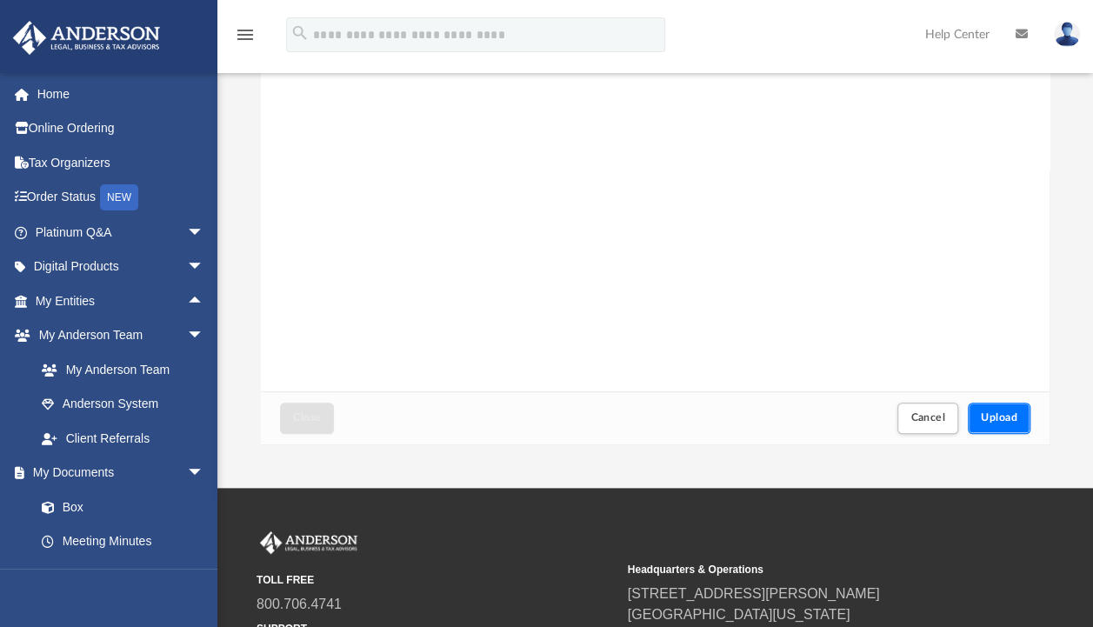
click at [996, 416] on span "Upload" at bounding box center [999, 417] width 37 height 10
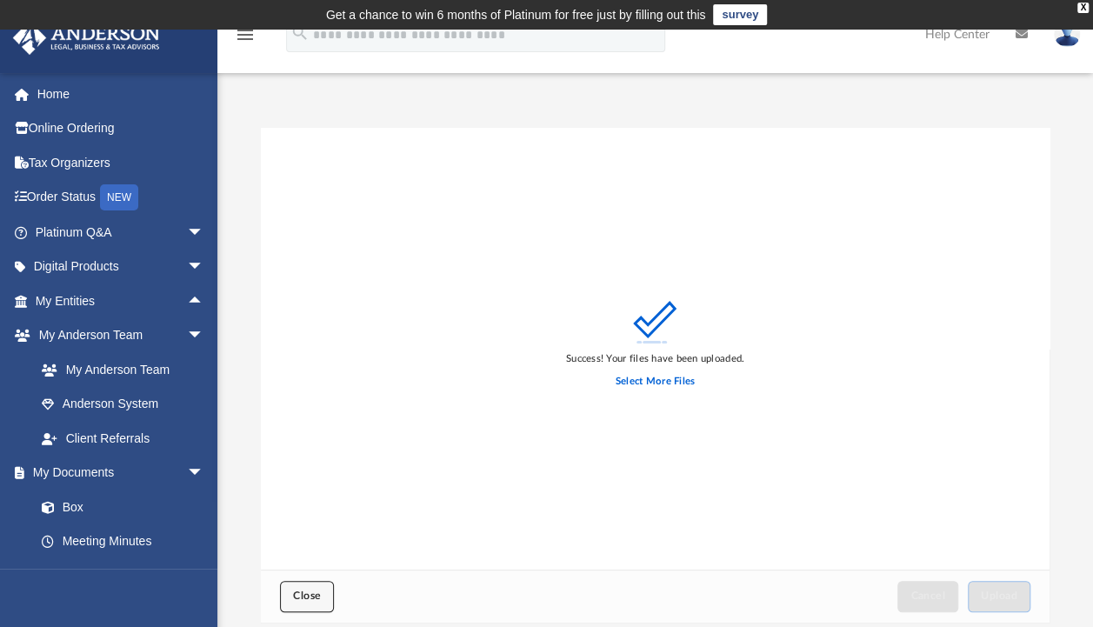
click at [320, 588] on button "Close" at bounding box center [307, 596] width 54 height 30
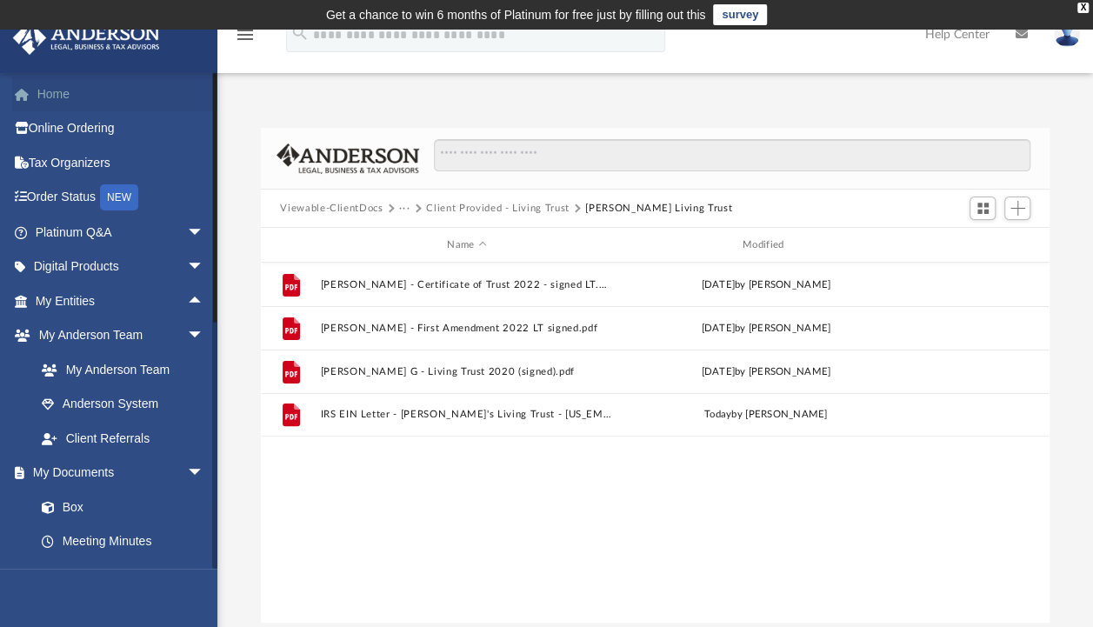
click at [42, 97] on link "Home" at bounding box center [121, 94] width 218 height 35
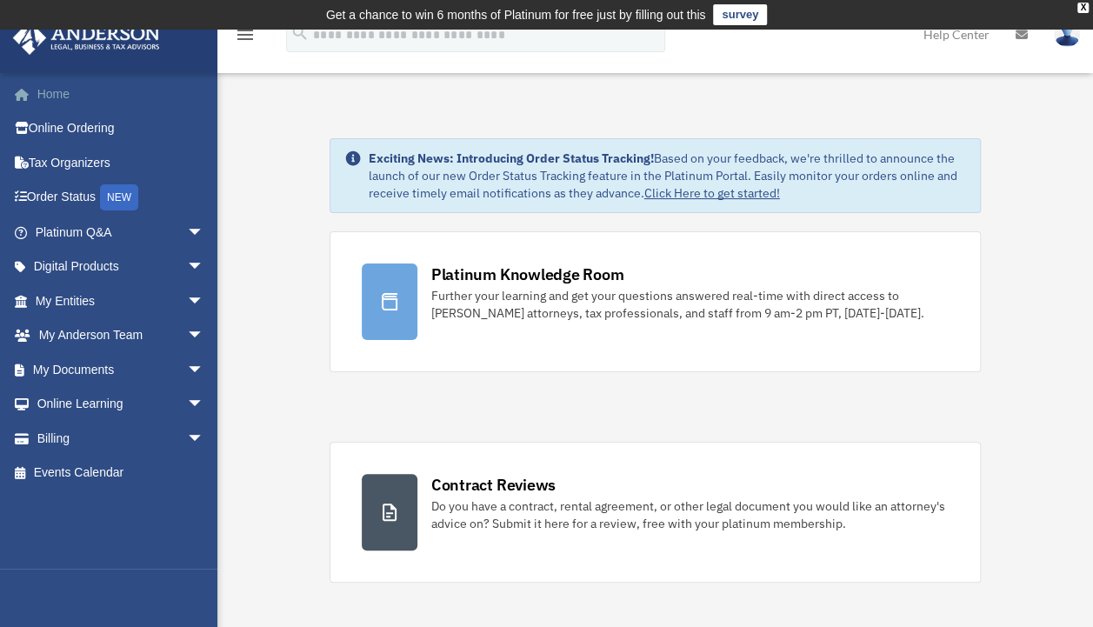
click at [65, 99] on link "Home" at bounding box center [121, 94] width 218 height 35
